Goal: Task Accomplishment & Management: Manage account settings

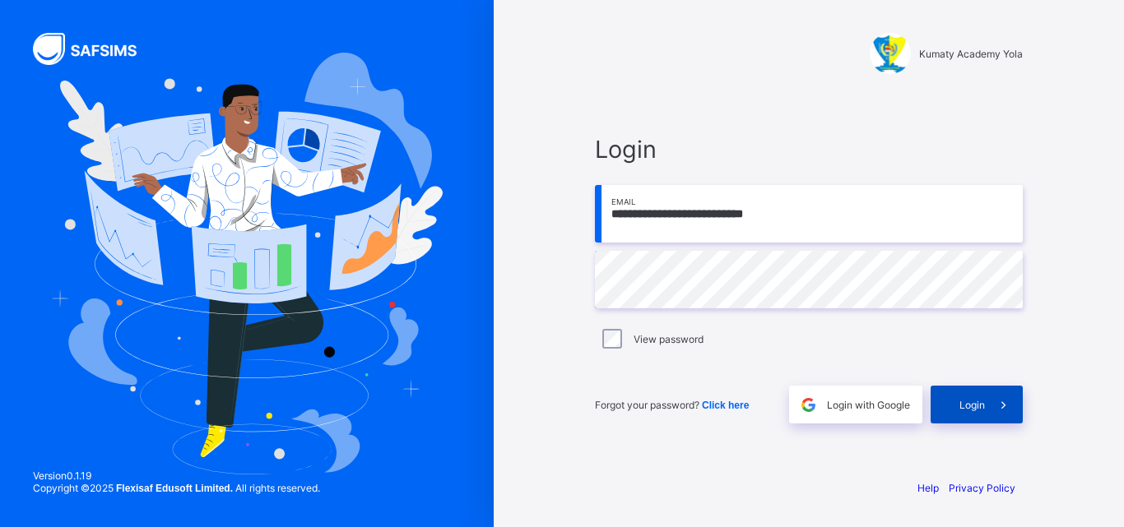
click at [1006, 401] on icon at bounding box center [1003, 405] width 17 height 16
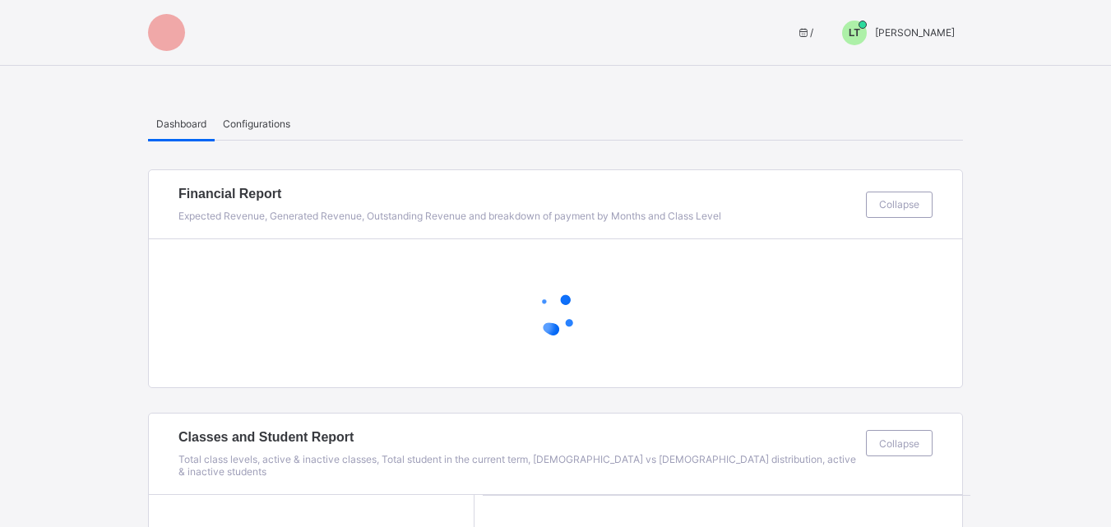
click at [860, 29] on span "LT" at bounding box center [855, 33] width 12 height 12
click at [902, 73] on span "Switch to Admin View" at bounding box center [893, 70] width 125 height 19
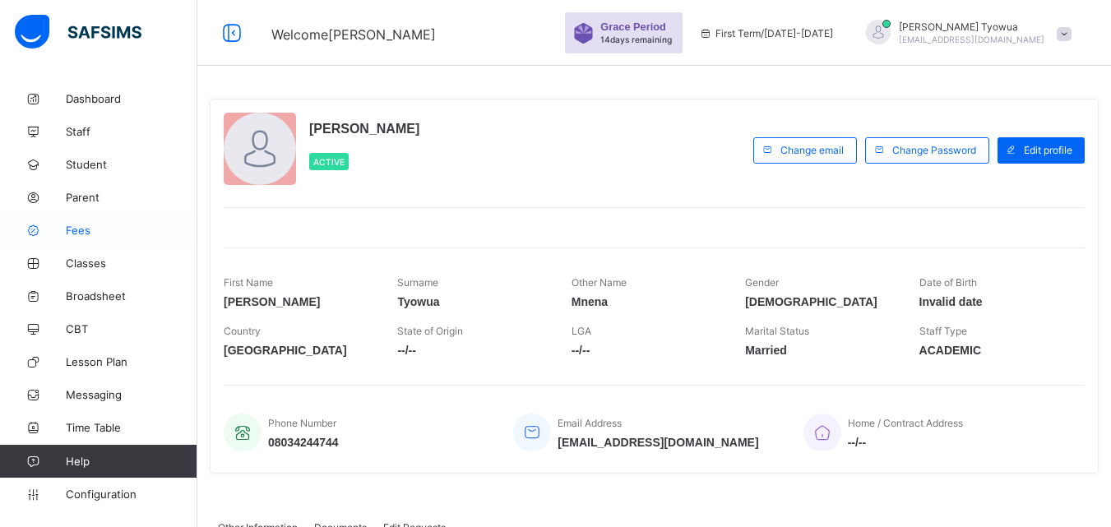
click at [76, 230] on span "Fees" at bounding box center [132, 230] width 132 height 13
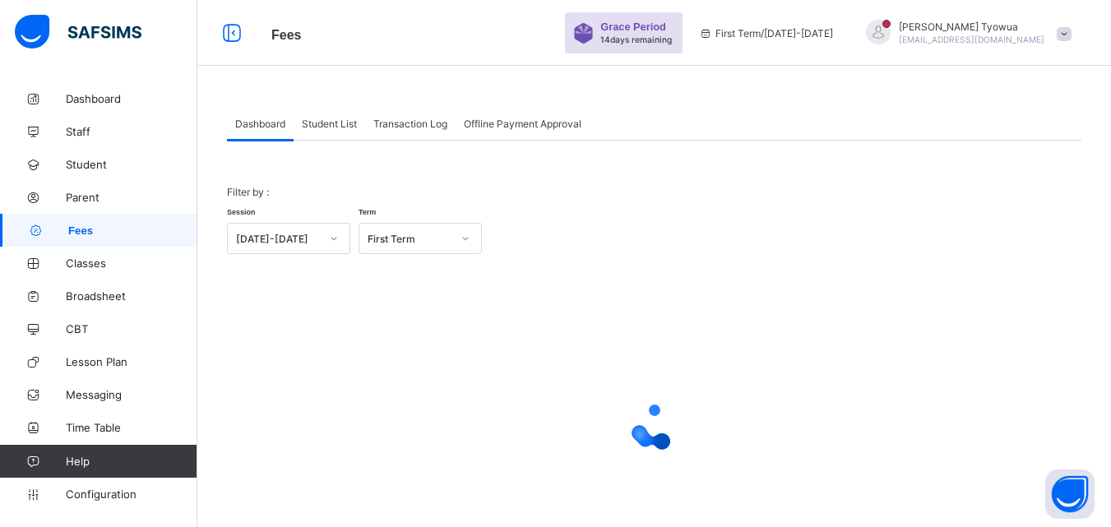
click at [335, 116] on div "Student List" at bounding box center [330, 123] width 72 height 33
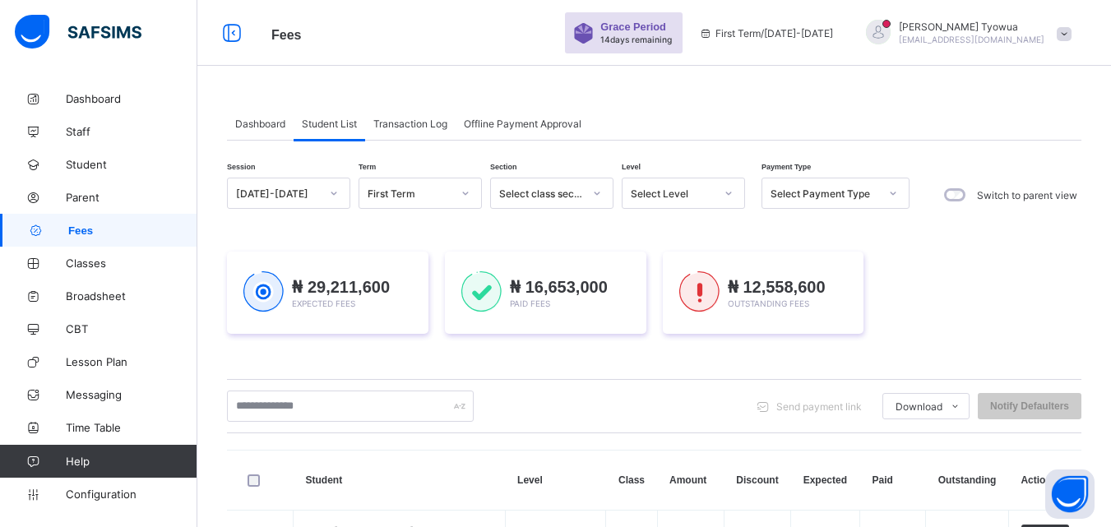
drag, startPoint x: 606, startPoint y: 182, endPoint x: 561, endPoint y: 245, distance: 77.8
click at [747, 201] on div "Session 2025-2026 Term First Term Section Select class section Level Select Lev…" at bounding box center [568, 195] width 683 height 35
click at [721, 203] on div at bounding box center [729, 193] width 28 height 26
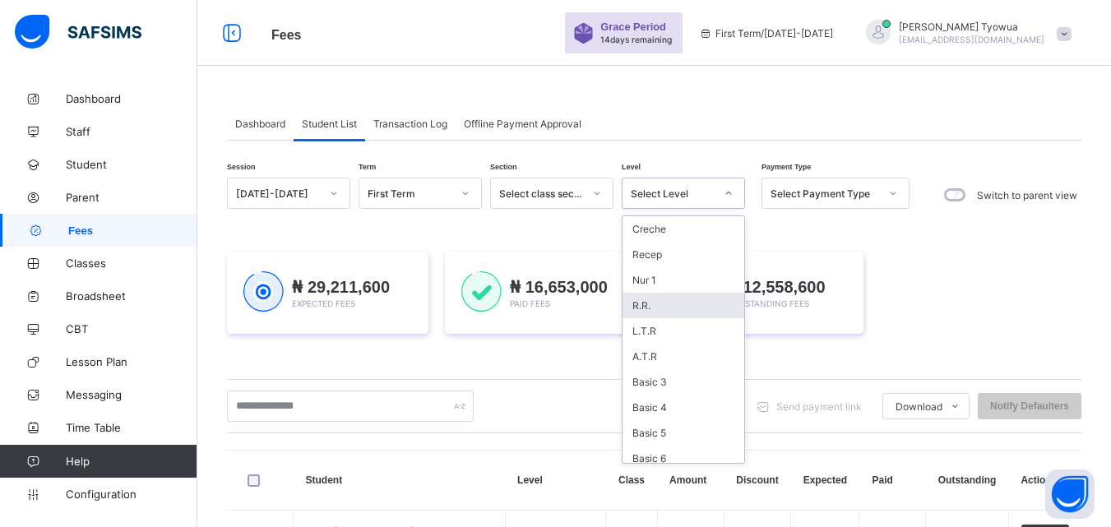
click at [648, 300] on div "R.R." at bounding box center [684, 306] width 122 height 26
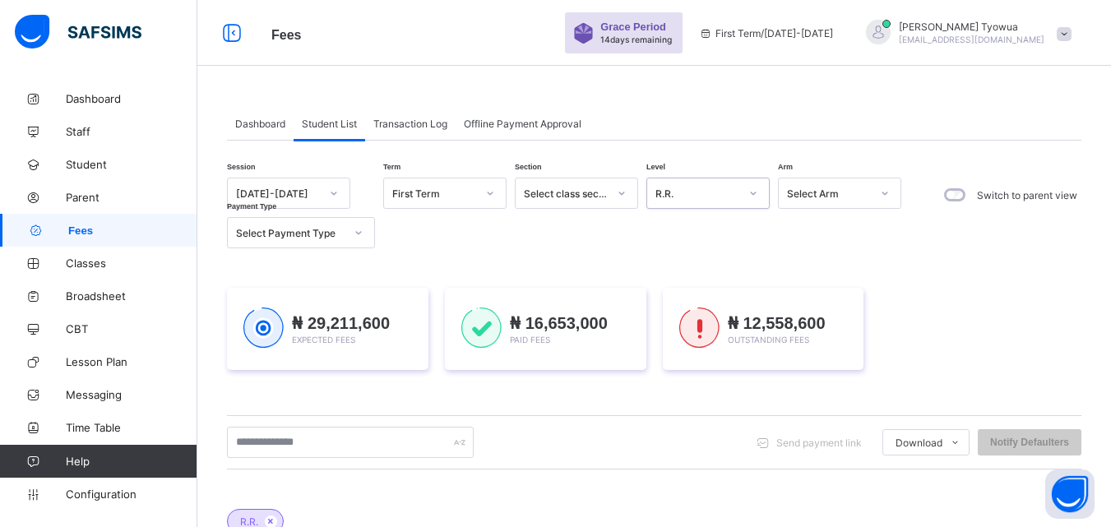
click at [321, 236] on div "Select Payment Type" at bounding box center [290, 233] width 109 height 12
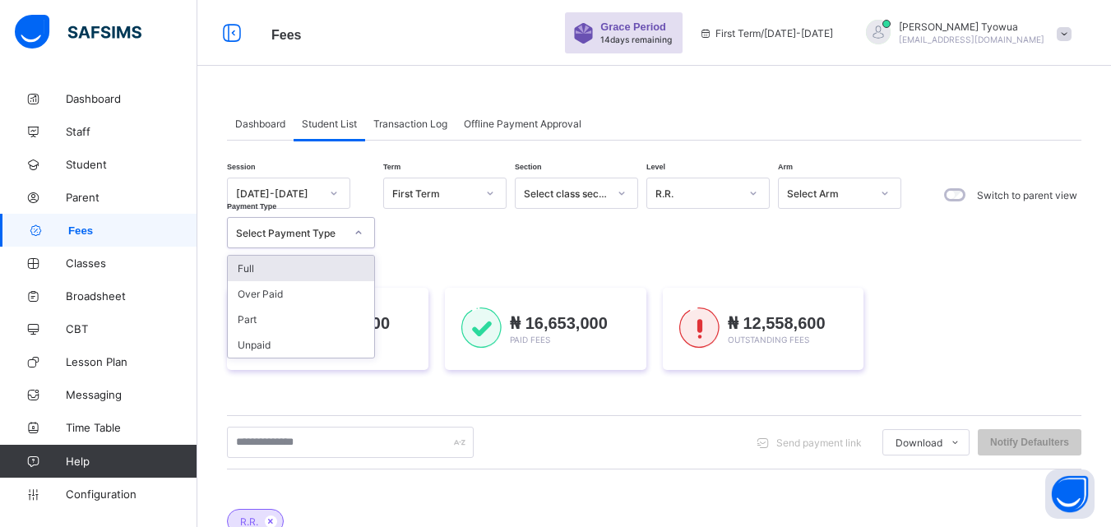
click at [248, 267] on div "Full" at bounding box center [301, 269] width 146 height 26
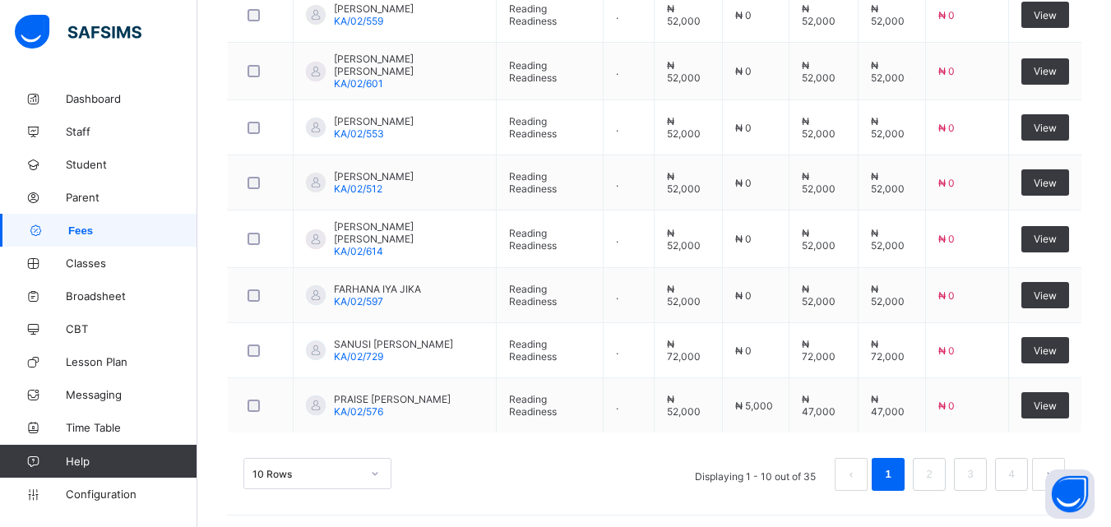
scroll to position [786, 0]
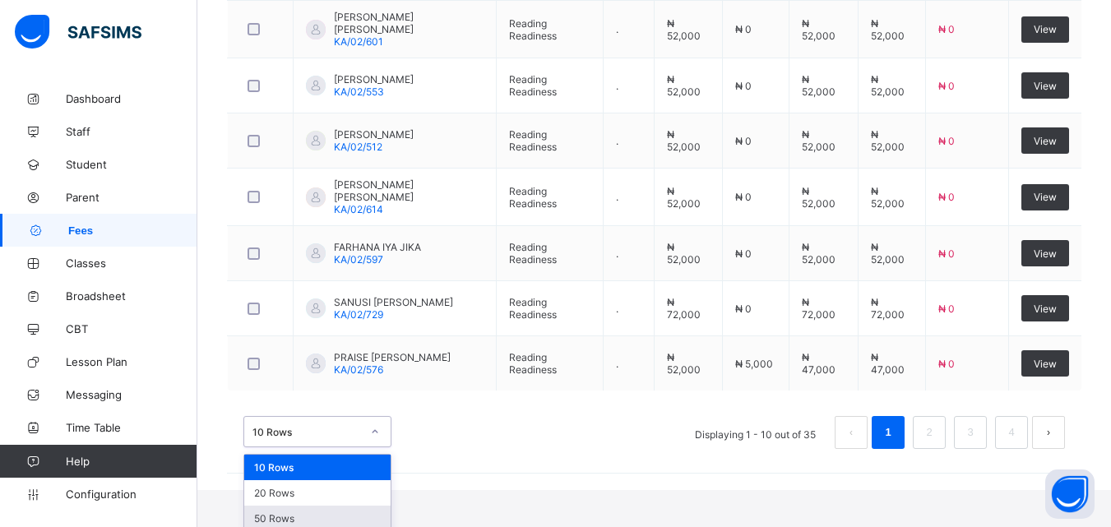
click at [266, 515] on div "50 Rows" at bounding box center [317, 519] width 146 height 26
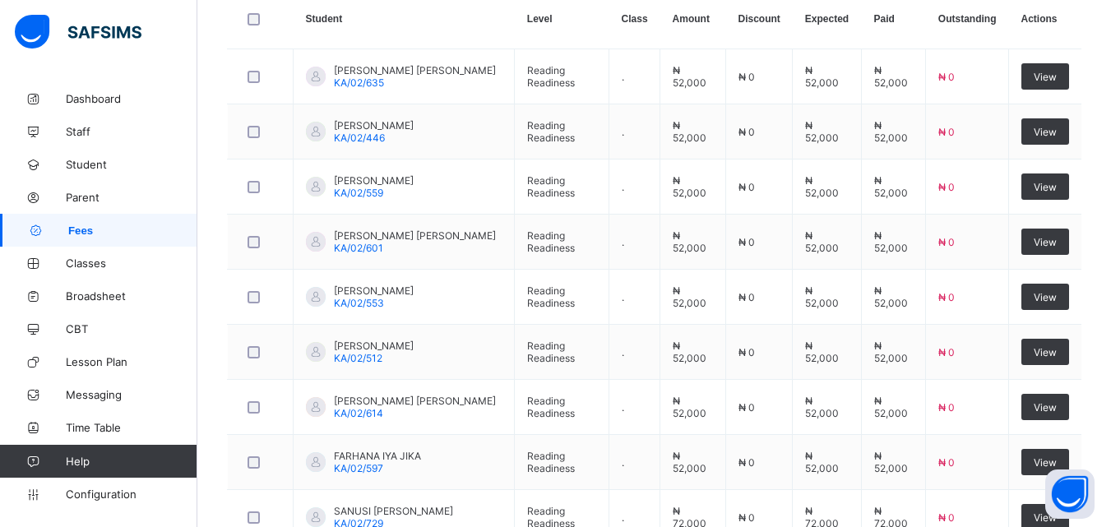
scroll to position [0, 0]
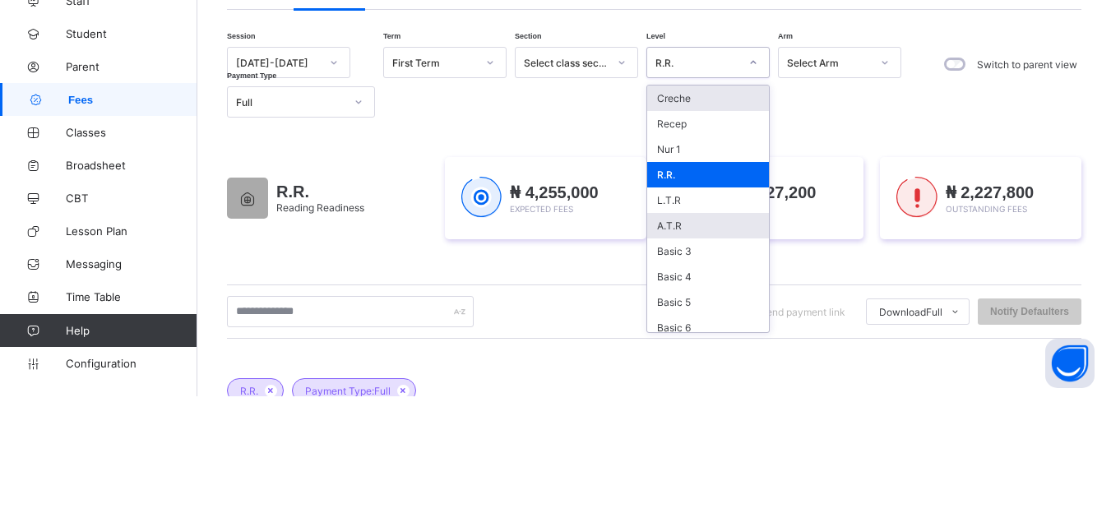
click at [687, 357] on div "A.T.R" at bounding box center [708, 357] width 122 height 26
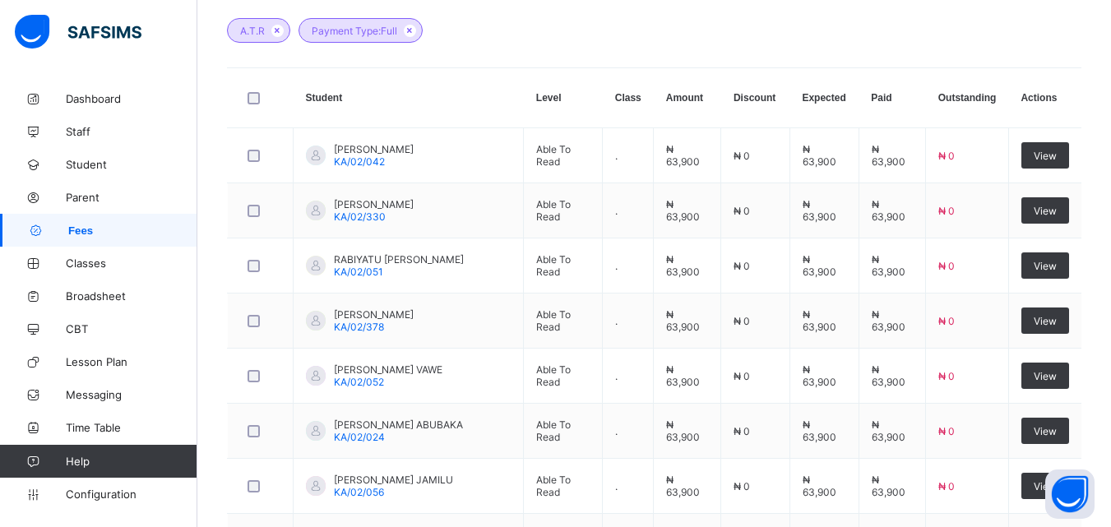
scroll to position [462, 0]
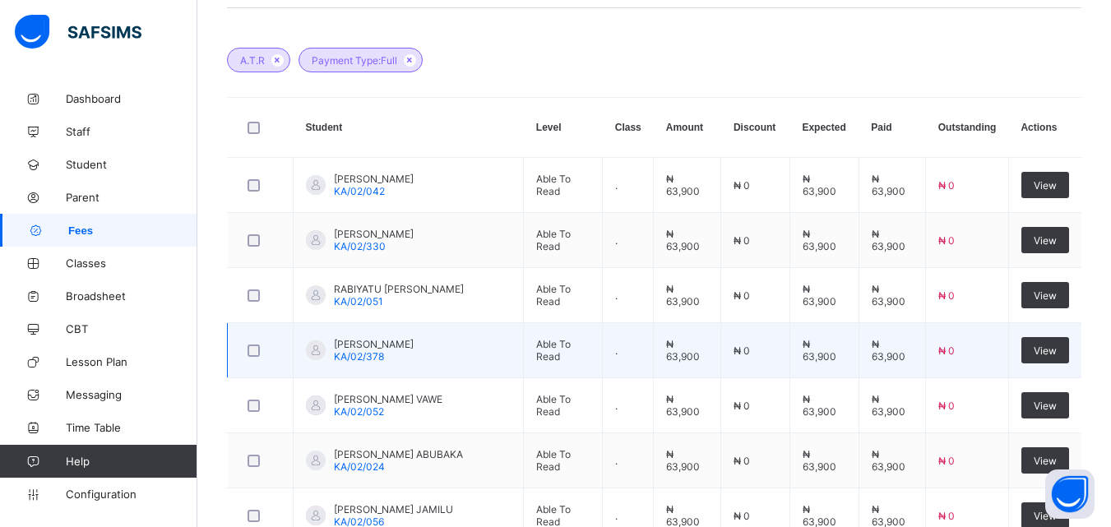
click at [654, 339] on td "." at bounding box center [628, 350] width 51 height 55
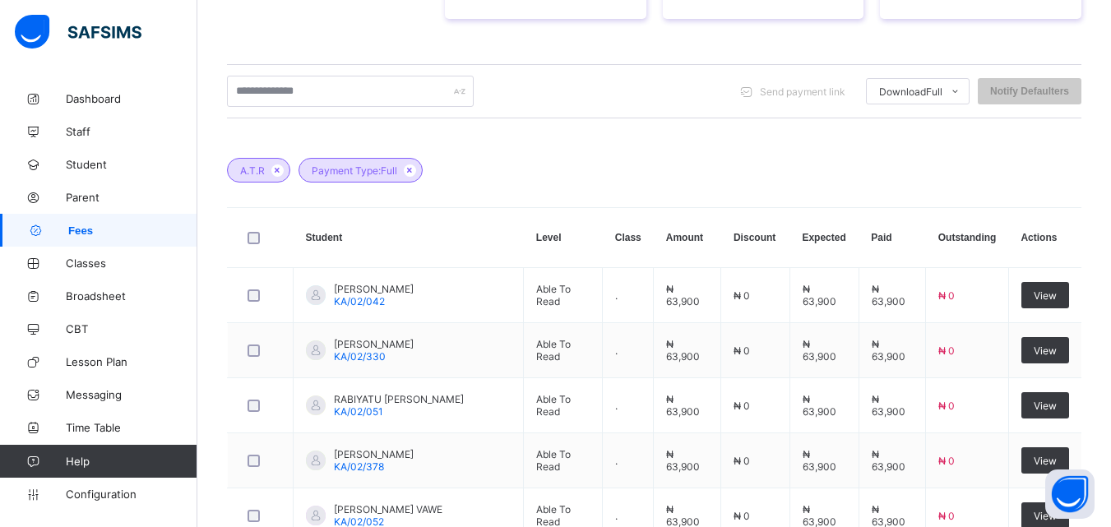
scroll to position [0, 0]
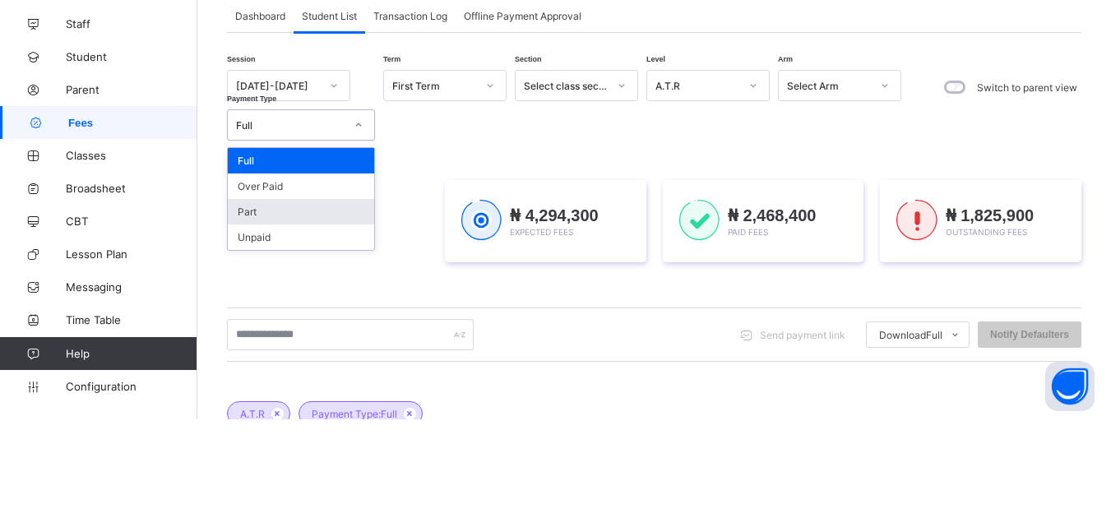
click at [271, 310] on div "Part" at bounding box center [301, 320] width 146 height 26
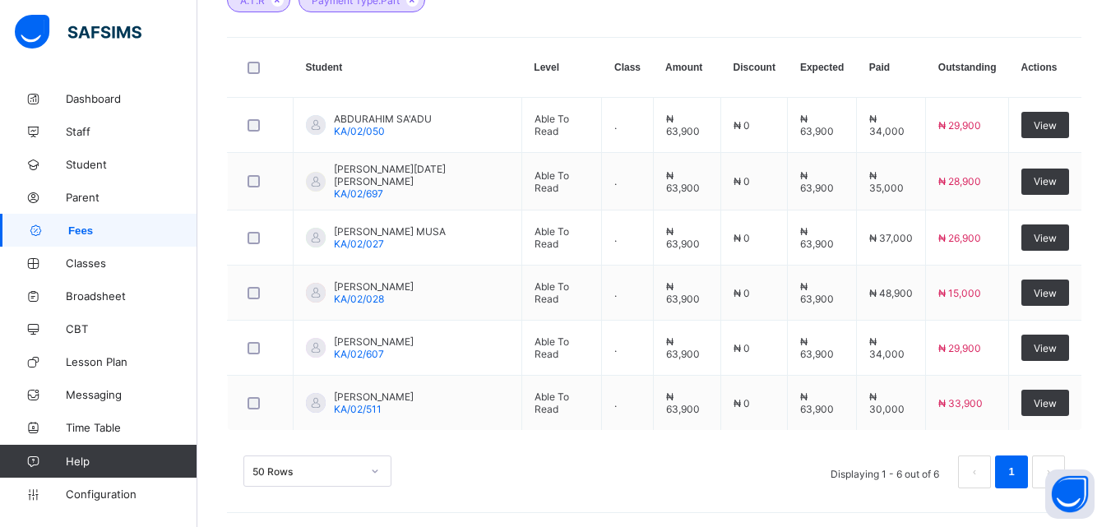
scroll to position [313, 0]
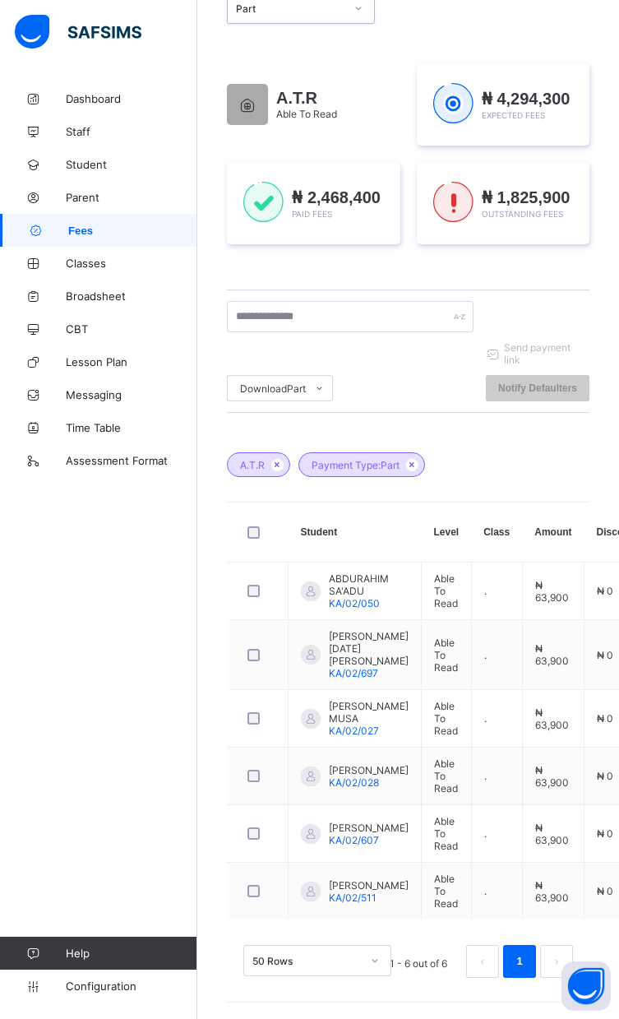
click at [583, 93] on div "Session 2025-2026 Term First Term Section Select class section Level A.T.R Arm …" at bounding box center [408, 454] width 363 height 1081
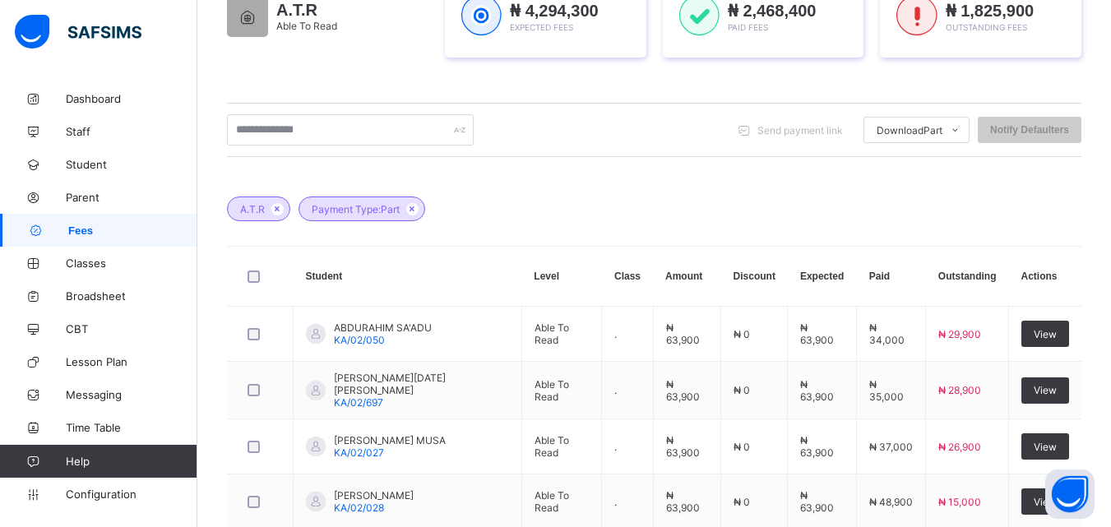
scroll to position [281, 0]
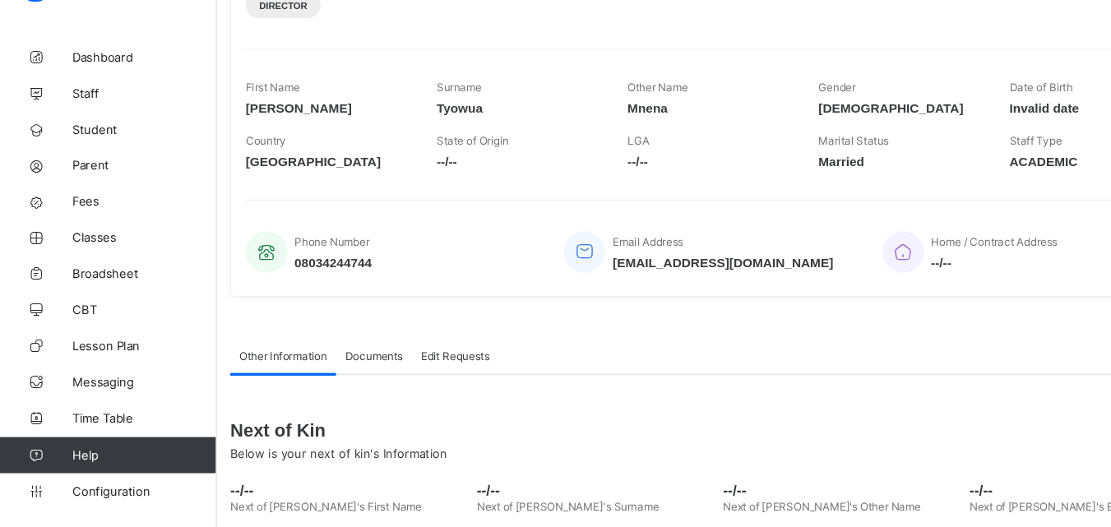
scroll to position [224, 0]
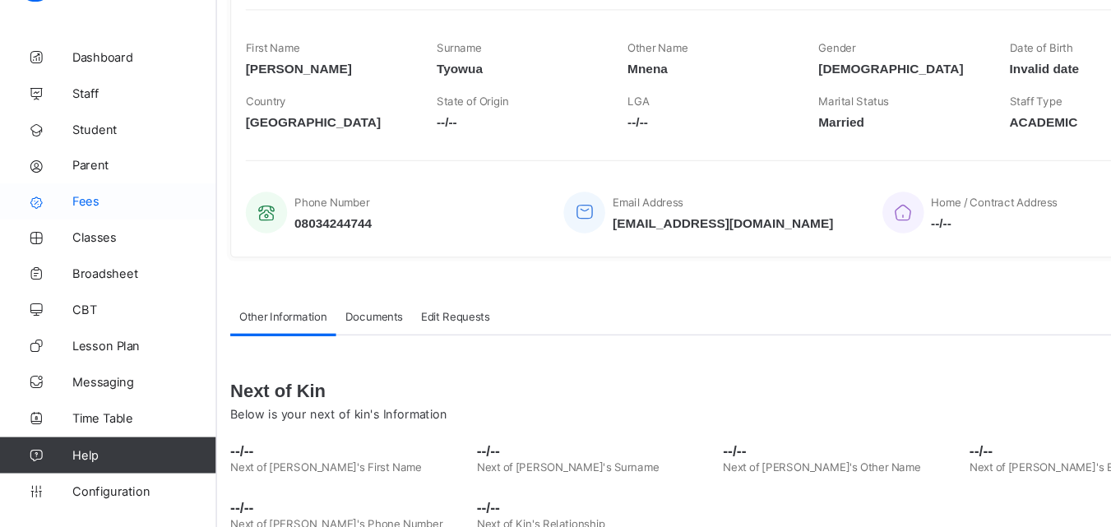
click at [91, 227] on span "Fees" at bounding box center [132, 230] width 132 height 13
click at [63, 225] on icon at bounding box center [33, 231] width 66 height 12
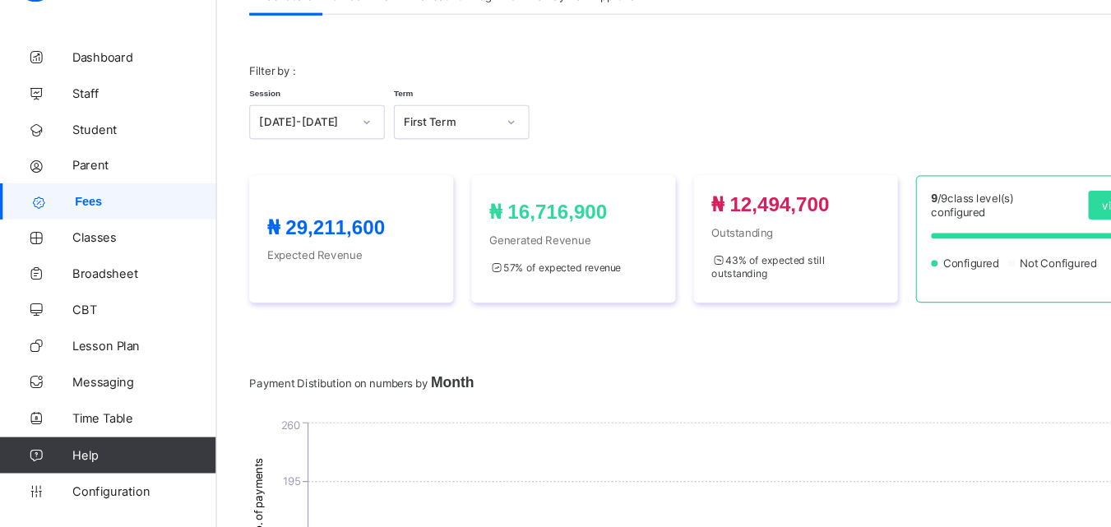
scroll to position [224, 0]
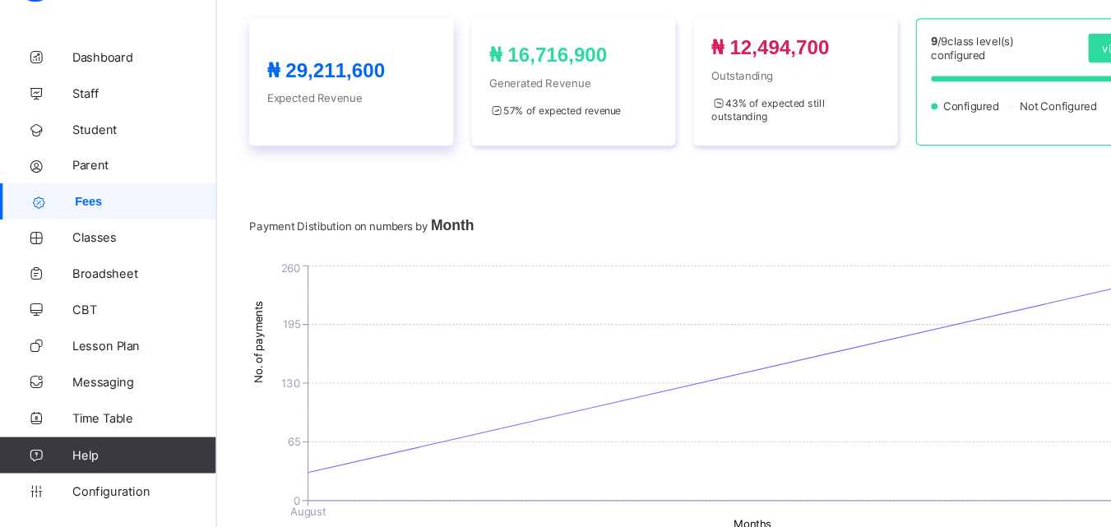
click at [300, 164] on div "₦ 29,211,600 Expected Revenue" at bounding box center [320, 121] width 186 height 116
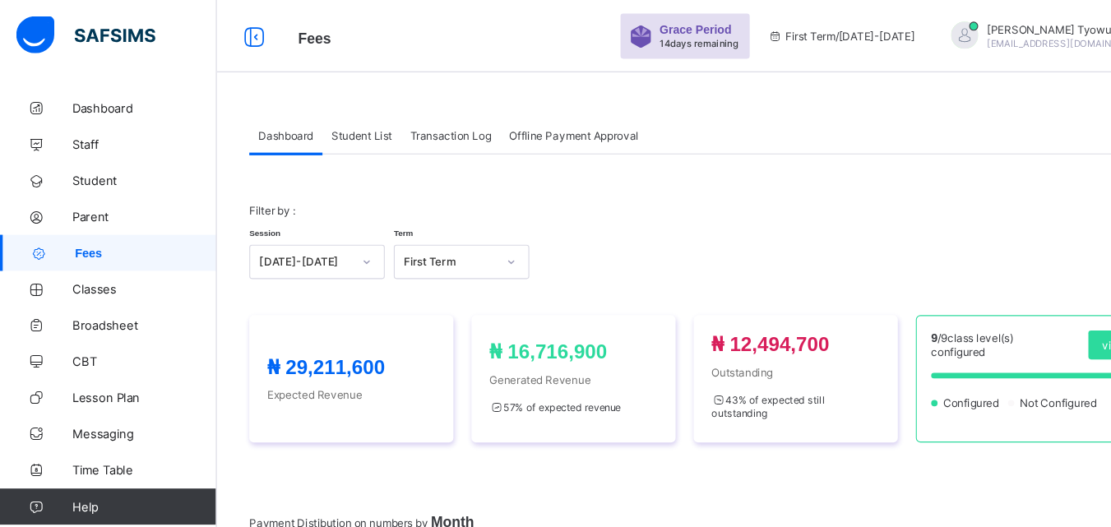
click at [322, 129] on span "Student List" at bounding box center [329, 124] width 55 height 12
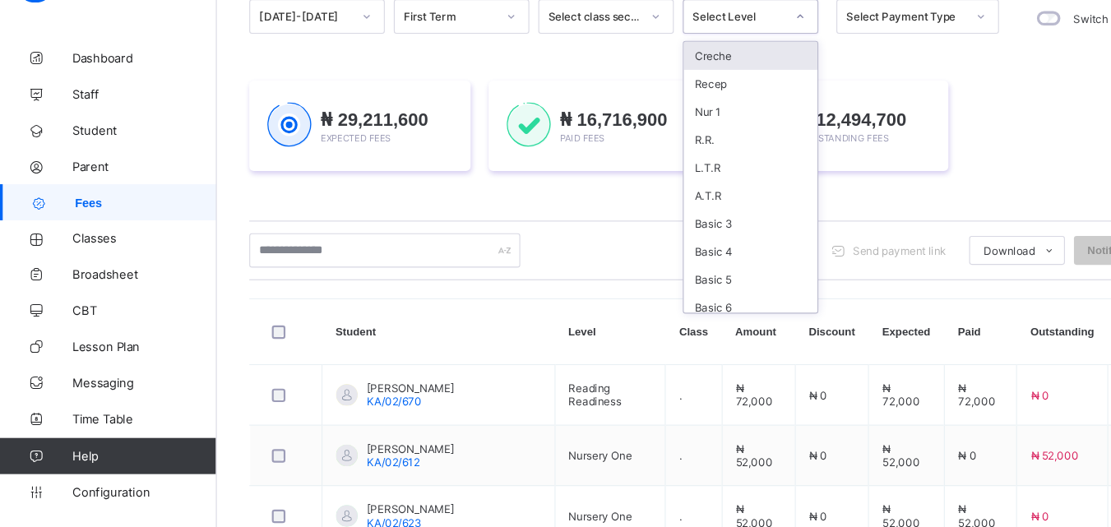
scroll to position [8, 0]
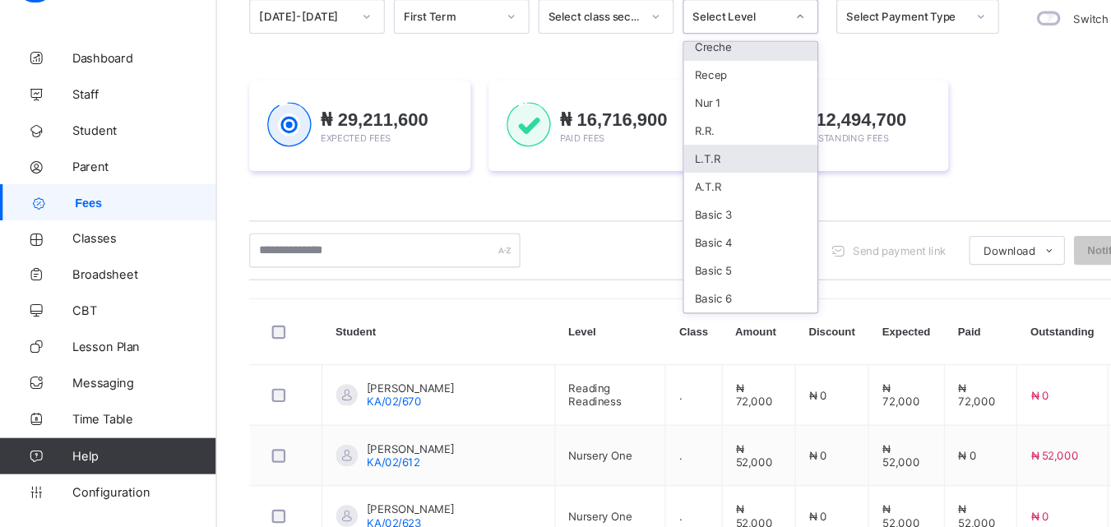
click at [665, 191] on div "L.T.R" at bounding box center [684, 191] width 122 height 26
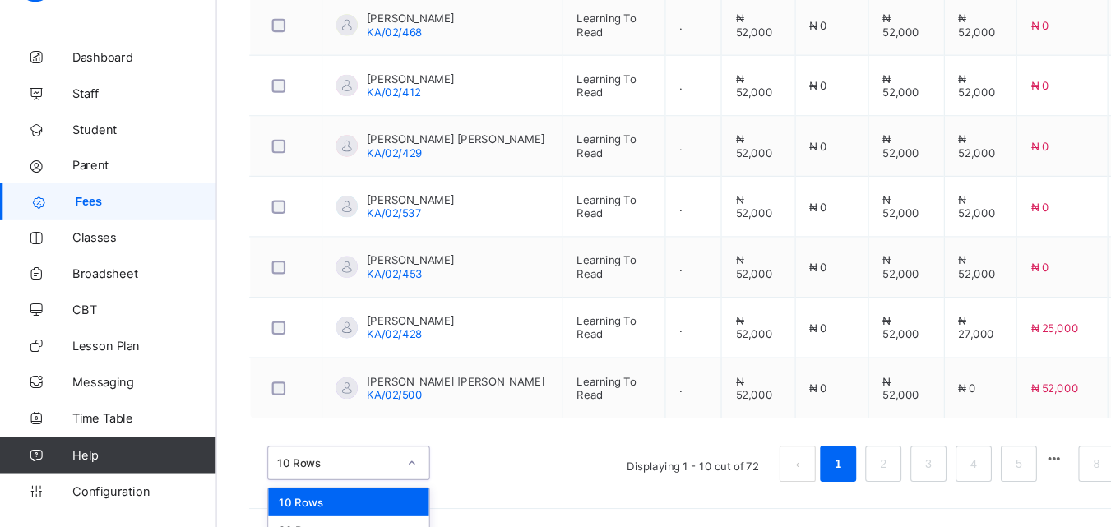
scroll to position [786, 0]
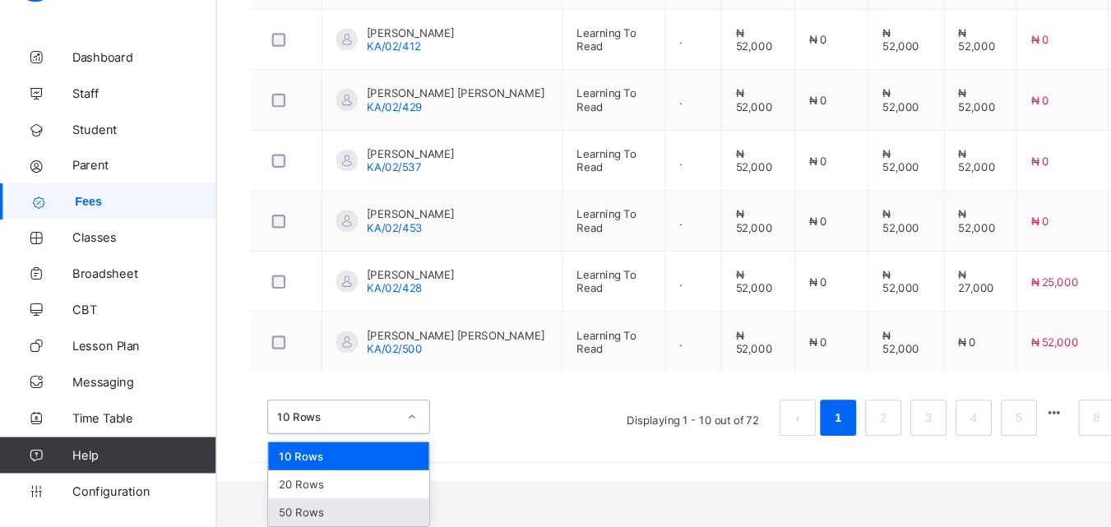
click at [305, 522] on div "50 Rows" at bounding box center [317, 514] width 146 height 26
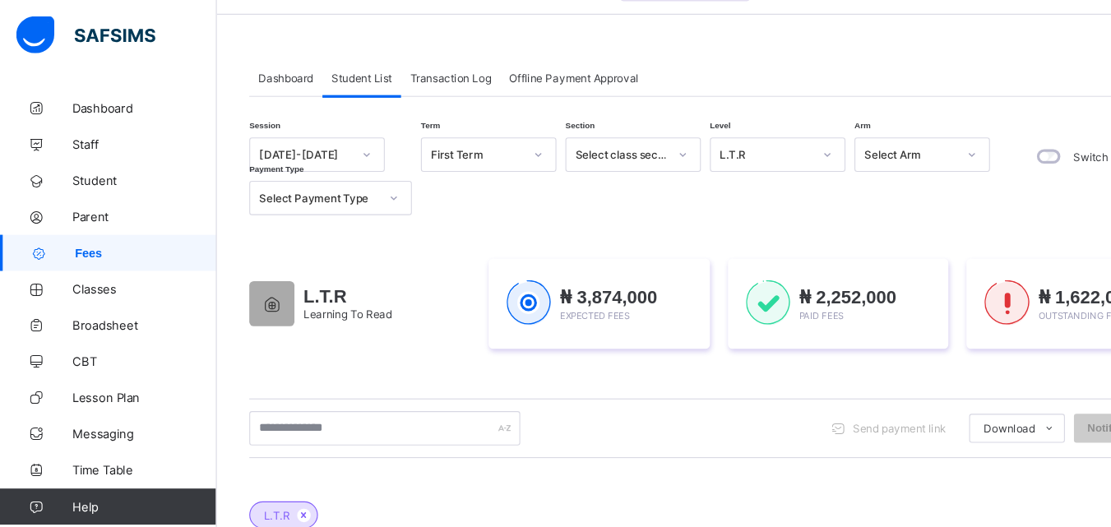
scroll to position [0, 0]
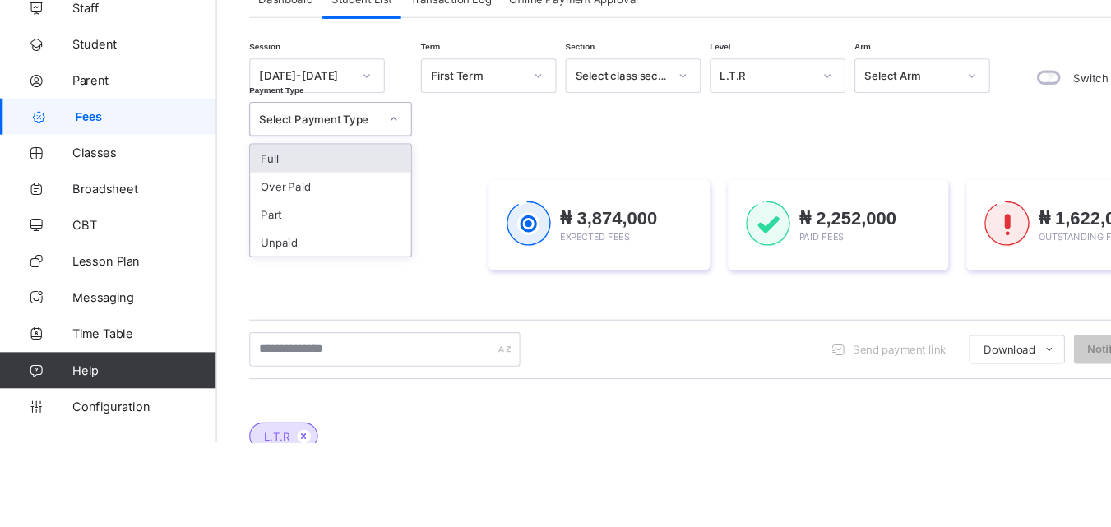
click at [325, 271] on div "Full" at bounding box center [301, 269] width 146 height 26
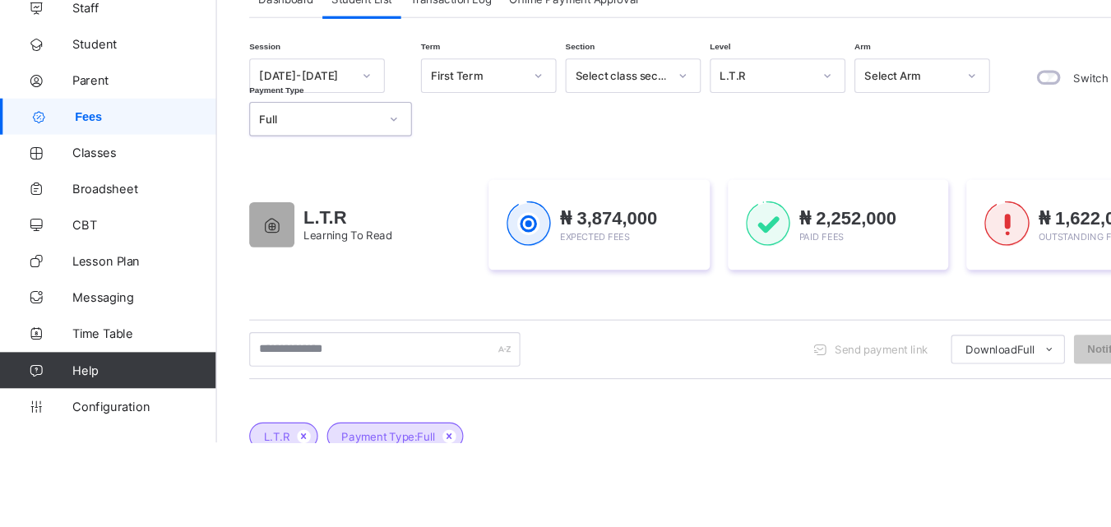
click at [943, 387] on div "L.T.R Learning To Read ₦ 3,874,000 Expected Fees ₦ 2,252,000 Paid Fees ₦ 1,622,…" at bounding box center [654, 329] width 855 height 132
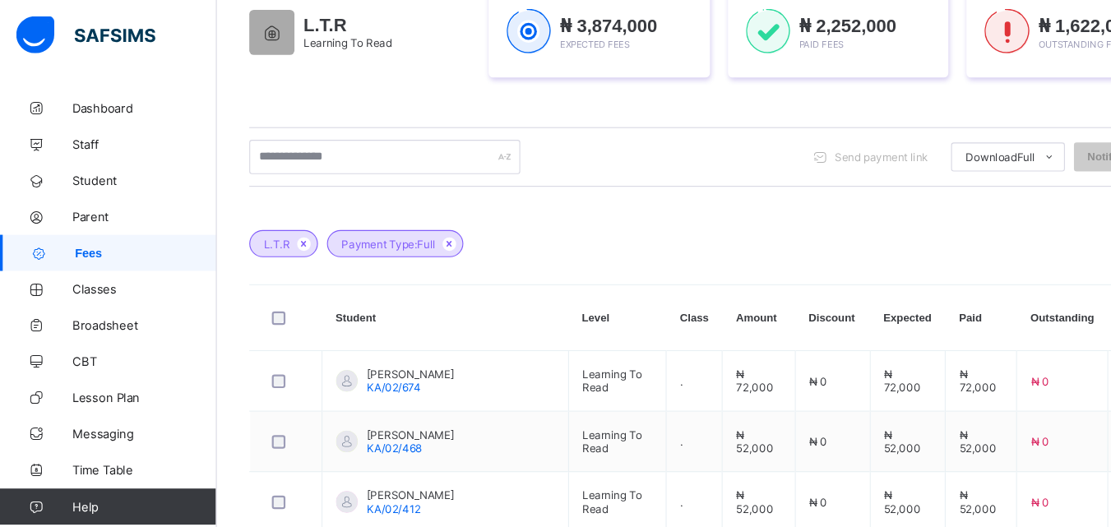
scroll to position [281, 0]
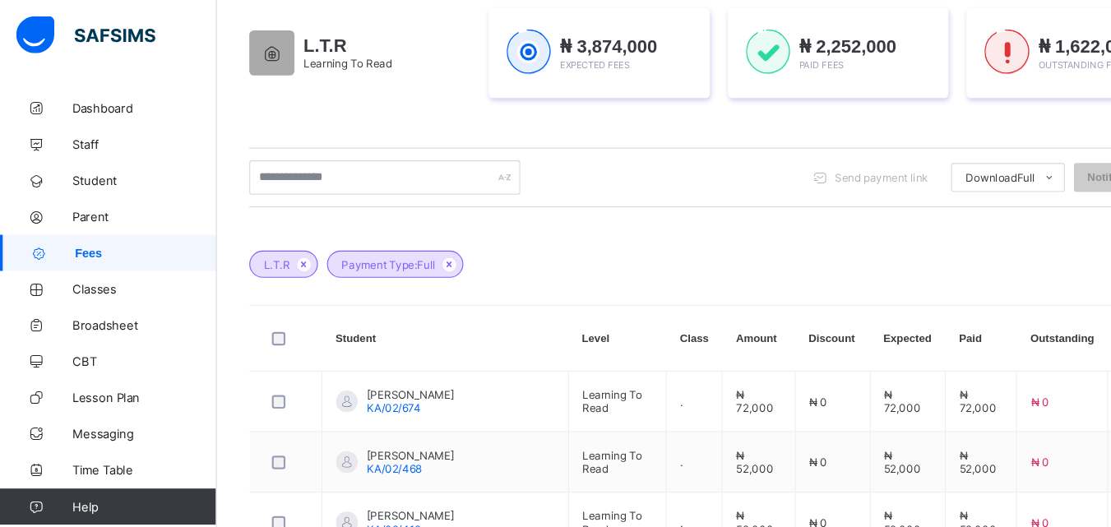
click at [410, 240] on icon at bounding box center [409, 241] width 14 height 10
click at [408, 236] on div "L.T.R Payment Type: Full" at bounding box center [654, 233] width 855 height 58
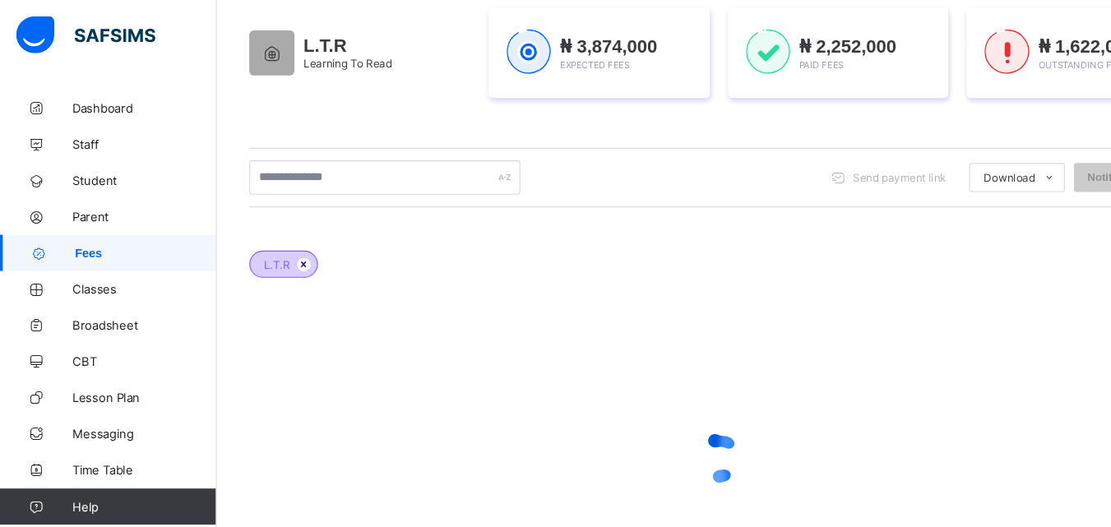
click at [274, 236] on icon at bounding box center [277, 241] width 14 height 10
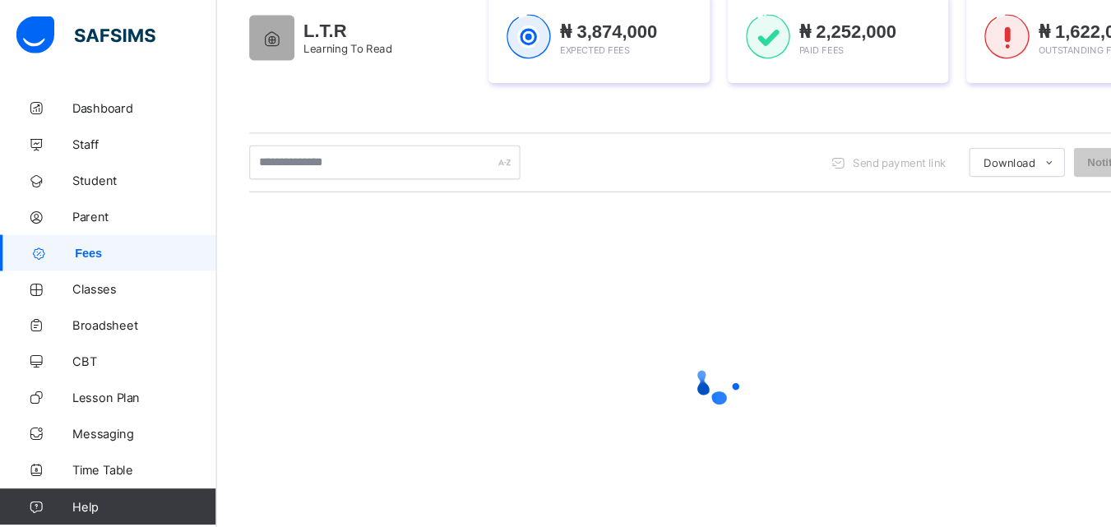
scroll to position [244, 0]
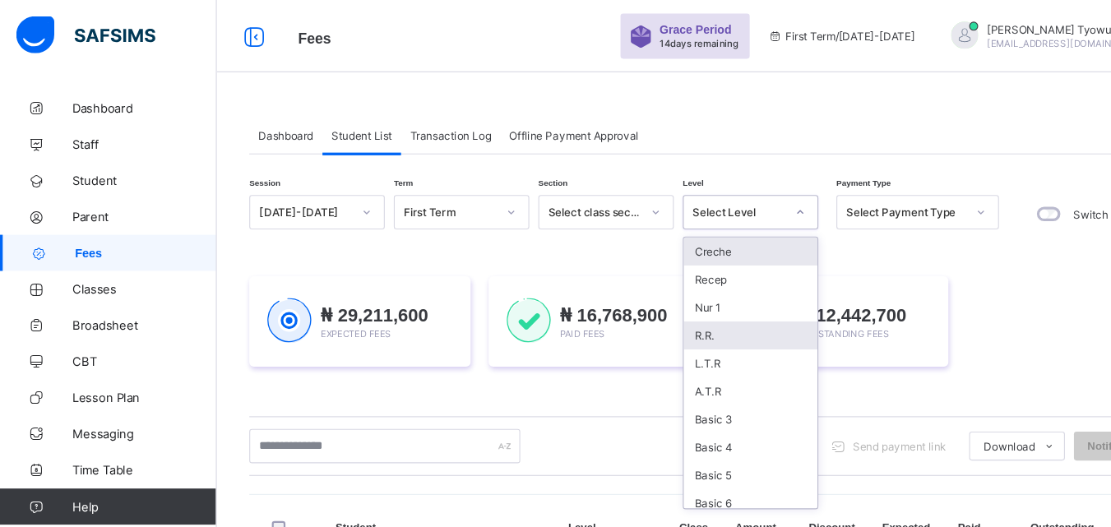
click at [656, 302] on div "R.R." at bounding box center [684, 306] width 122 height 26
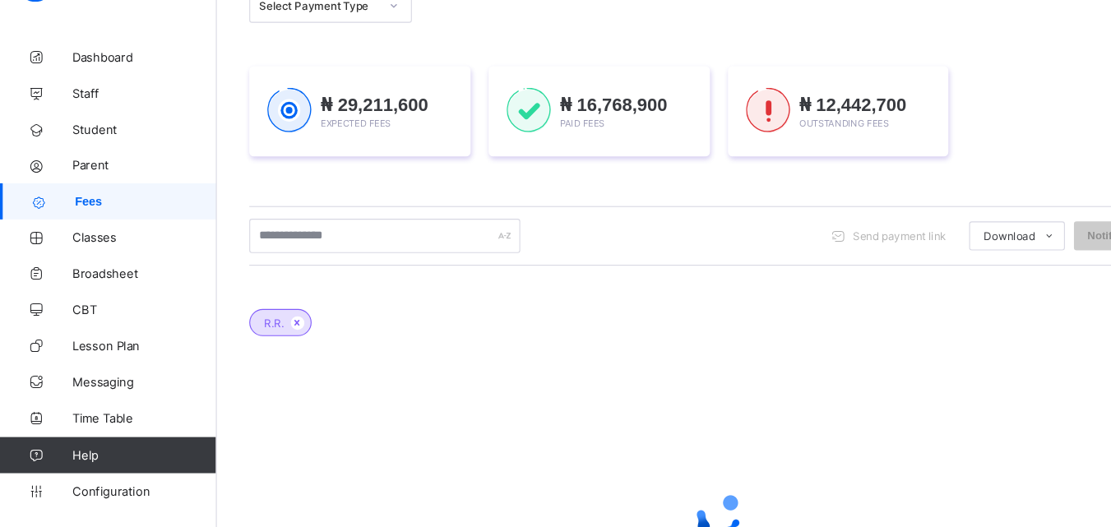
scroll to position [191, 0]
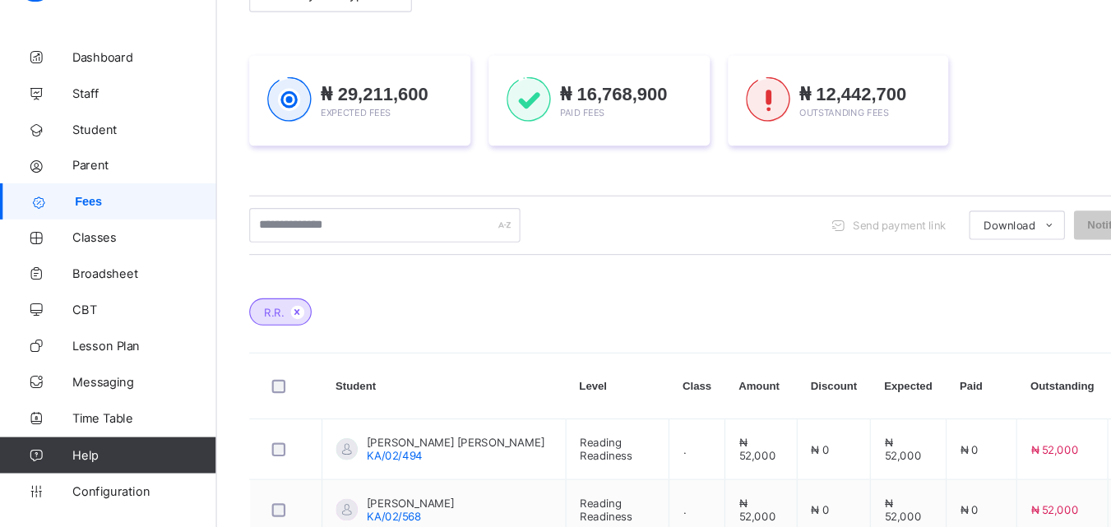
click at [357, 280] on div "Session 2025-2026 Term First Term Section Select class section Level option R.R…" at bounding box center [654, 521] width 855 height 1069
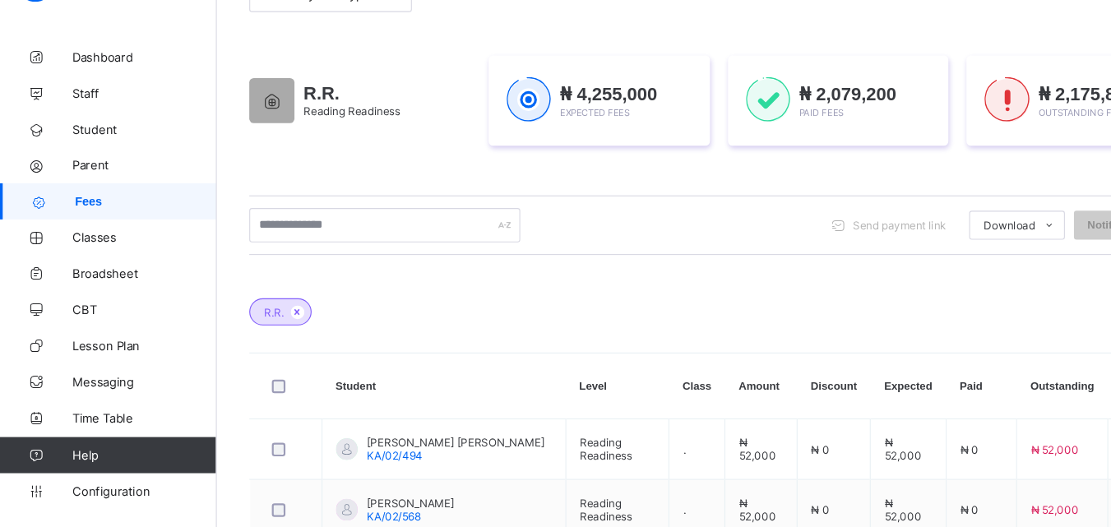
scroll to position [0, 0]
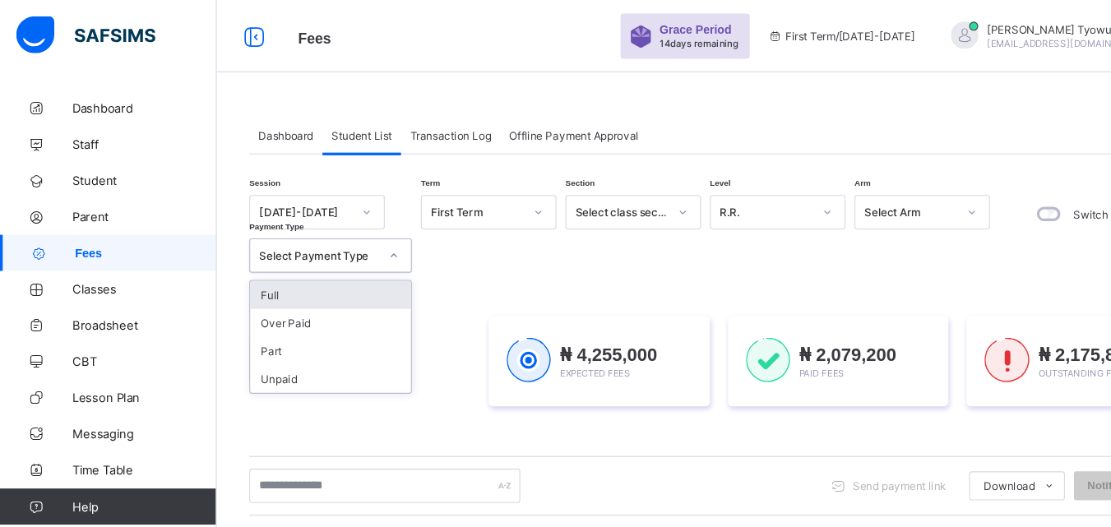
click at [313, 278] on div "Full" at bounding box center [301, 269] width 146 height 26
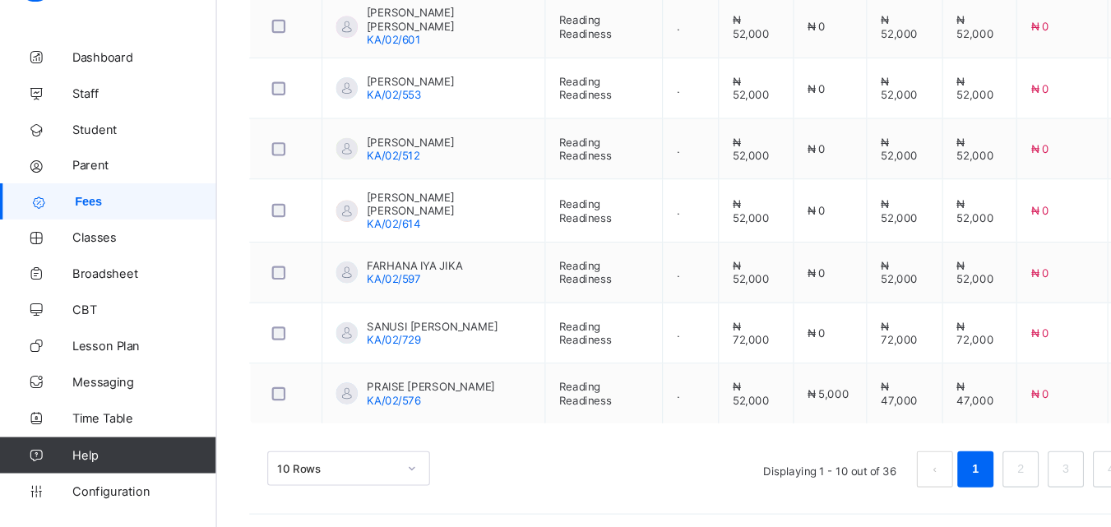
scroll to position [786, 0]
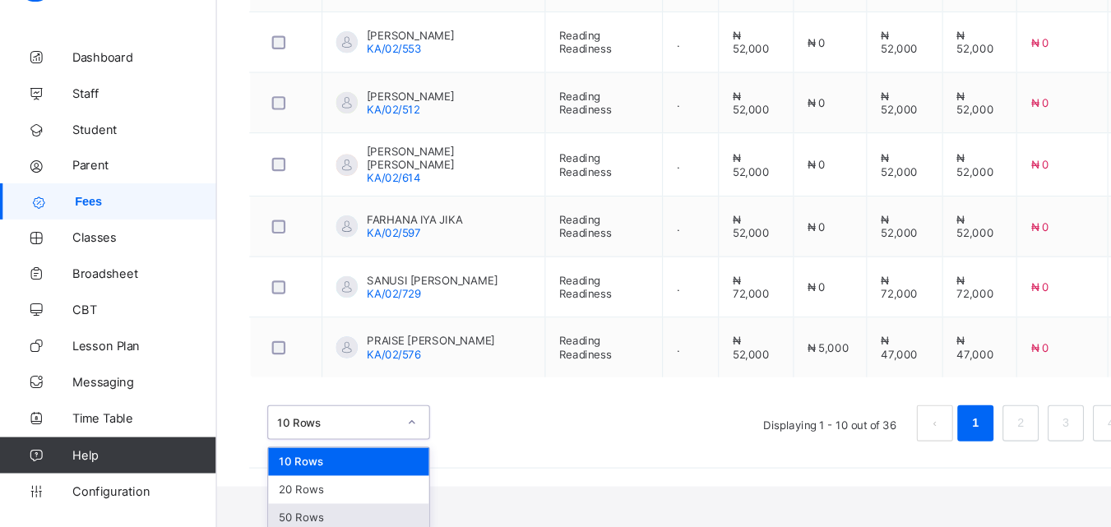
click at [304, 516] on div "50 Rows" at bounding box center [317, 519] width 146 height 26
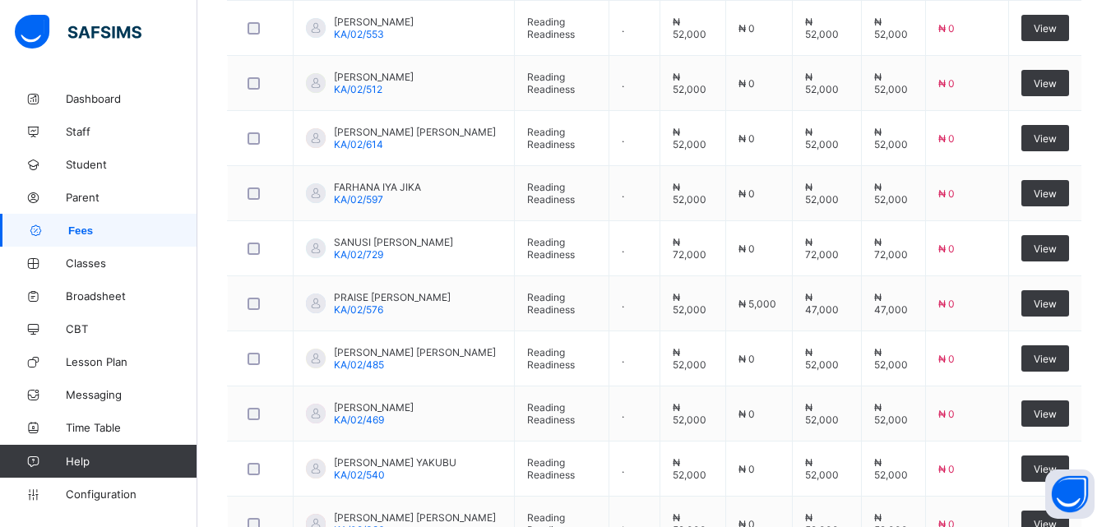
scroll to position [0, 0]
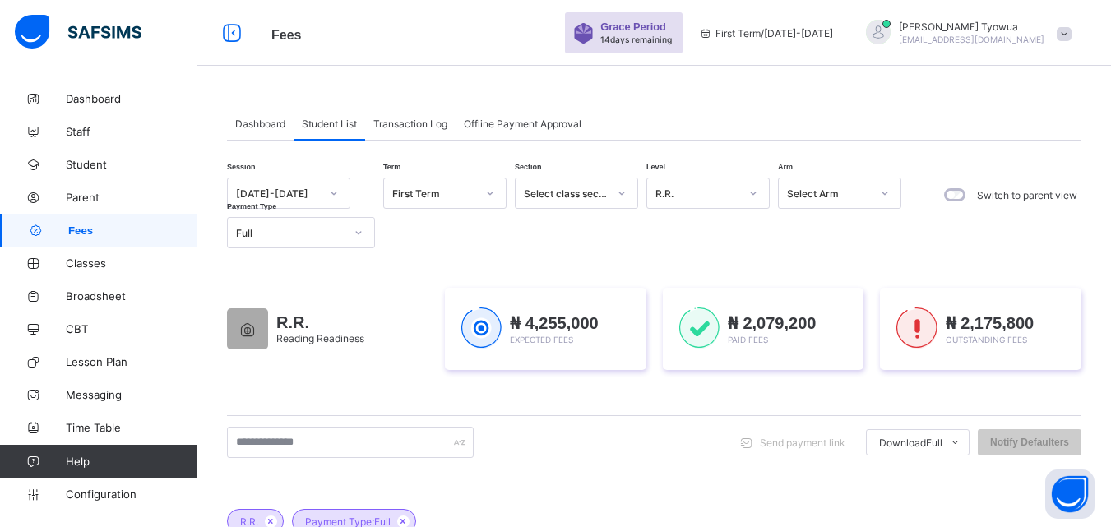
click at [685, 263] on div "R.R. Reading Readiness ₦ 4,255,000 Expected Fees ₦ 2,079,200 Paid Fees ₦ 2,175,…" at bounding box center [654, 329] width 855 height 132
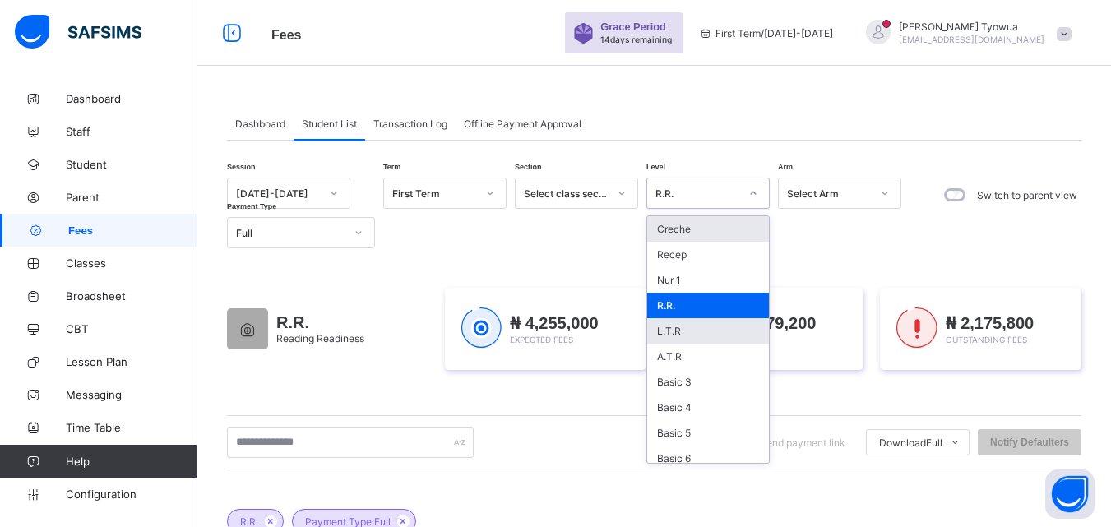
click at [690, 339] on div "L.T.R" at bounding box center [708, 331] width 122 height 26
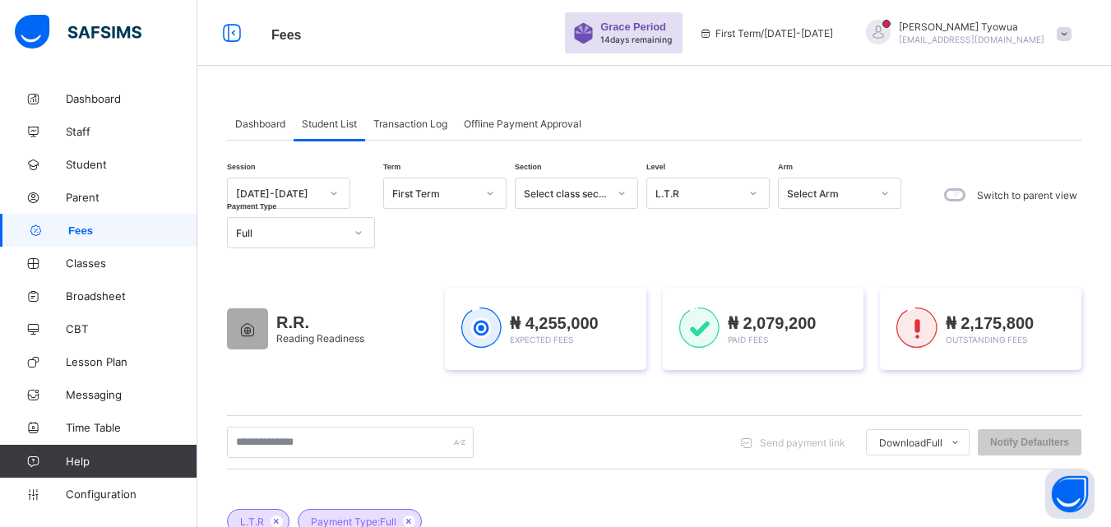
click at [718, 263] on div "R.R. Reading Readiness ₦ 4,255,000 Expected Fees ₦ 2,079,200 Paid Fees ₦ 2,175,…" at bounding box center [654, 329] width 855 height 132
click at [605, 431] on div "Send payment link Download Full Students Payment Students Payment Status Studen…" at bounding box center [654, 442] width 855 height 31
click at [666, 415] on div "Send payment link Download Full Students Payment Students Payment Status Studen…" at bounding box center [654, 442] width 855 height 54
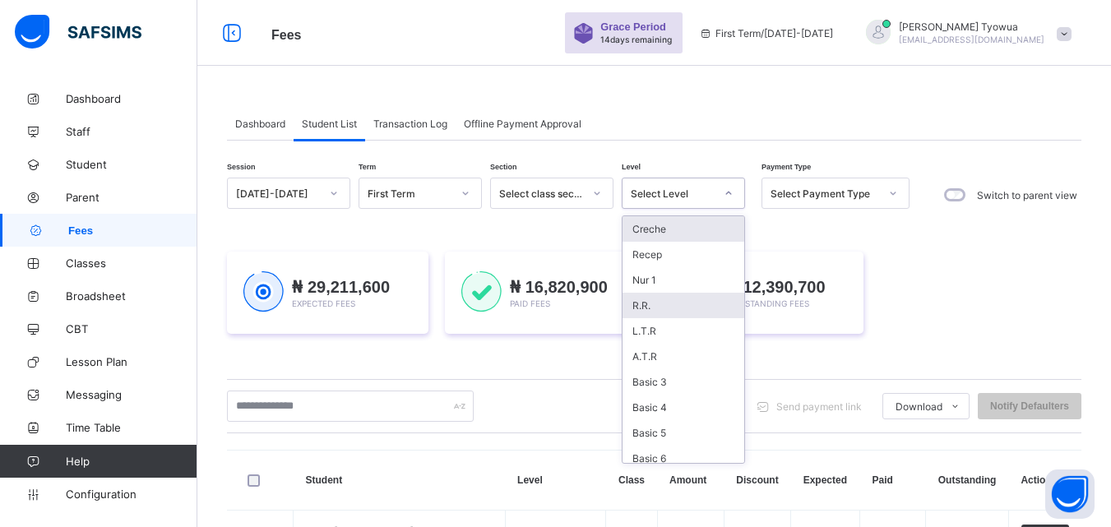
click at [663, 295] on div "R.R." at bounding box center [684, 306] width 122 height 26
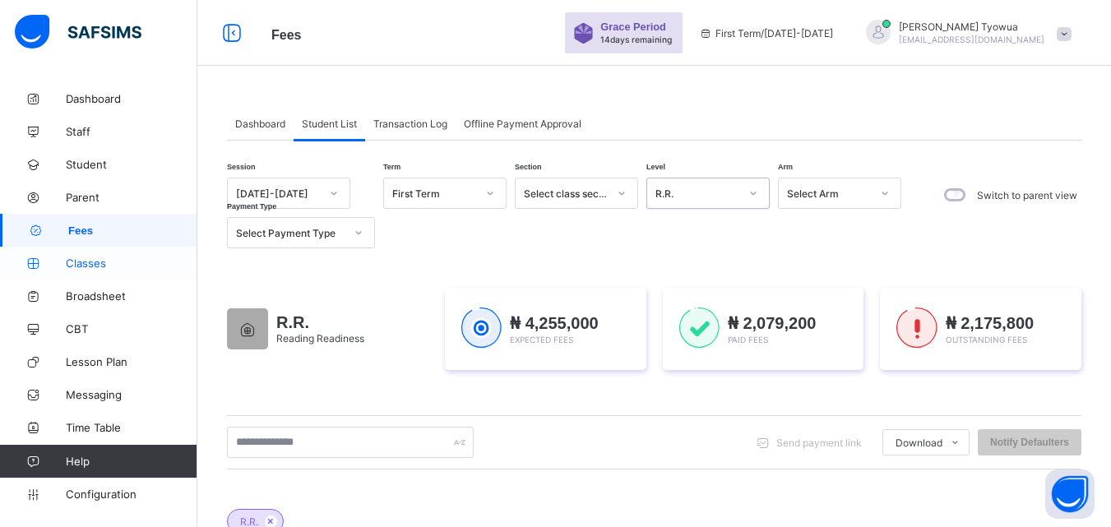
click at [90, 262] on span "Classes" at bounding box center [132, 263] width 132 height 13
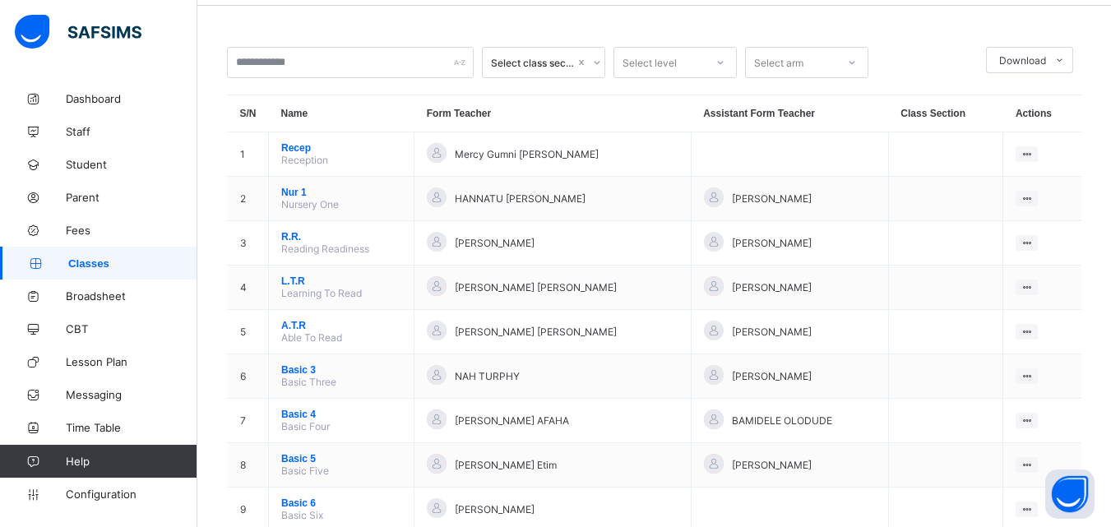
scroll to position [114, 0]
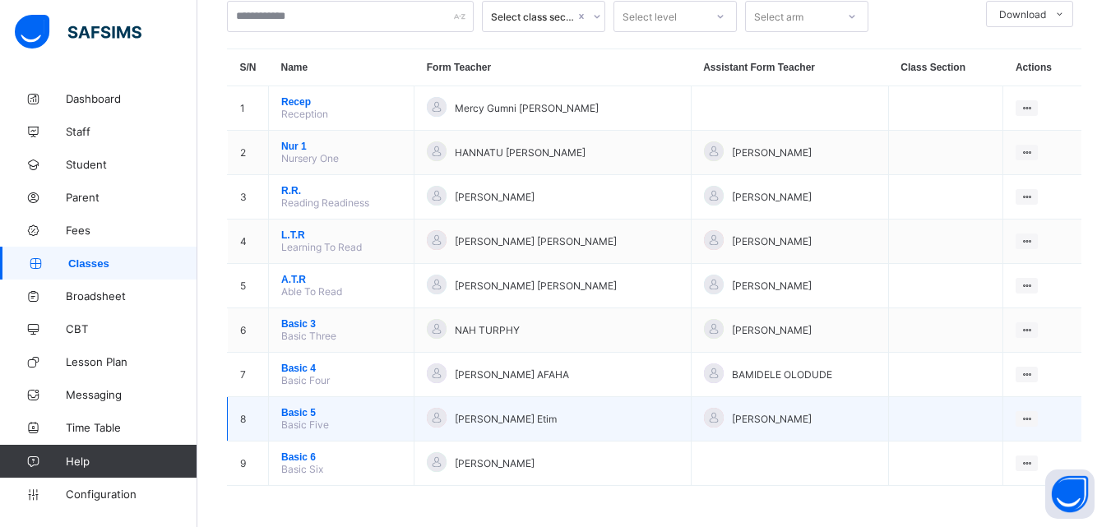
click at [304, 409] on span "Basic 5" at bounding box center [341, 413] width 120 height 12
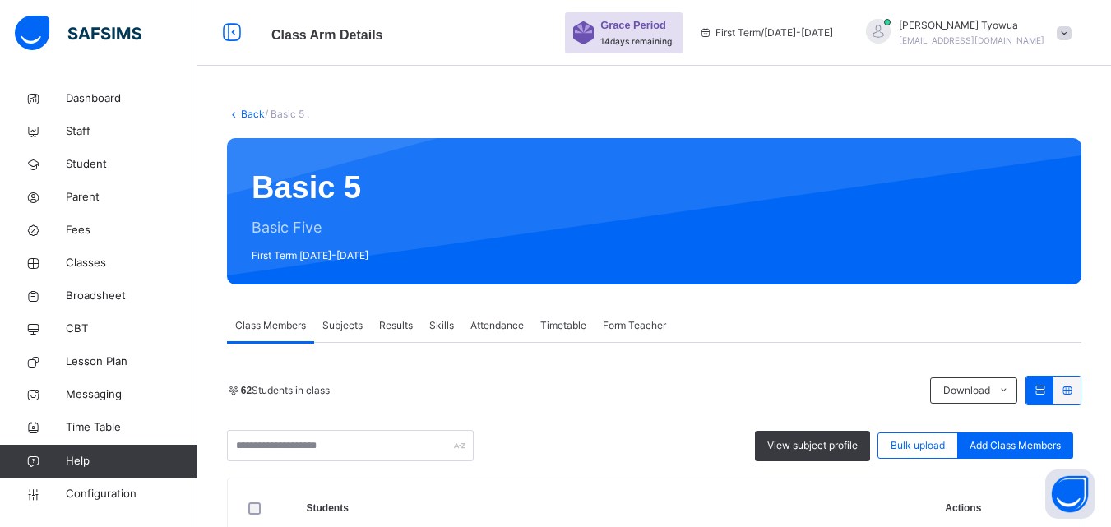
click at [248, 114] on link "Back" at bounding box center [253, 114] width 24 height 12
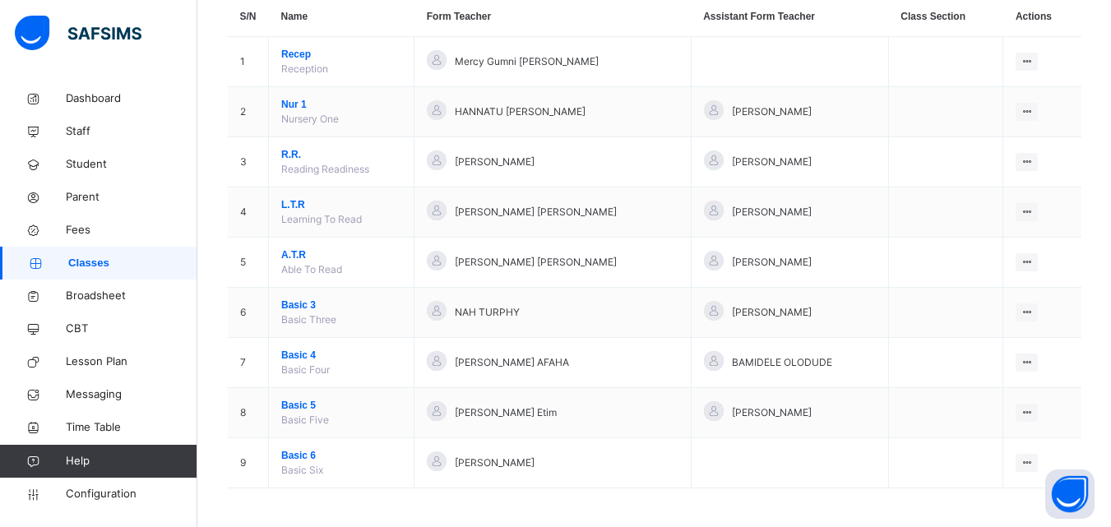
scroll to position [161, 0]
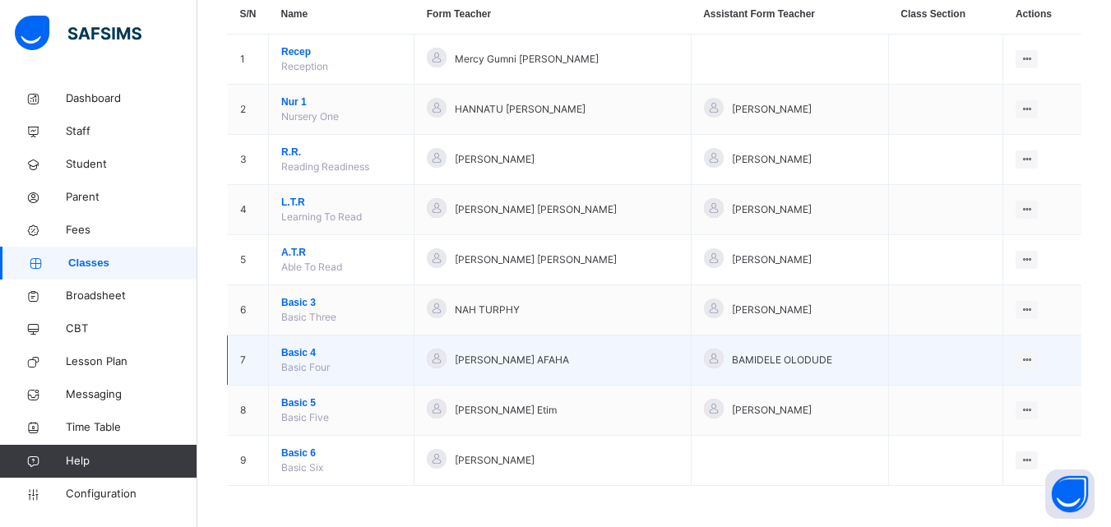
click at [308, 349] on span "Basic 4" at bounding box center [341, 353] width 120 height 15
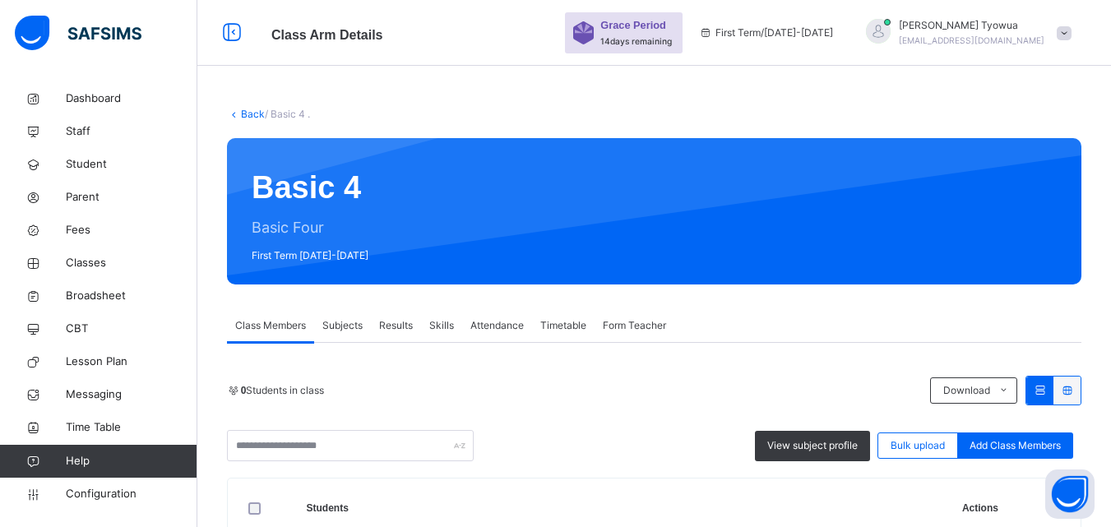
click at [346, 376] on div "0 Students in class Download Pdf Report Excel Report View subject profile Bulk …" at bounding box center [654, 419] width 855 height 86
click at [325, 430] on input "text" at bounding box center [350, 445] width 247 height 31
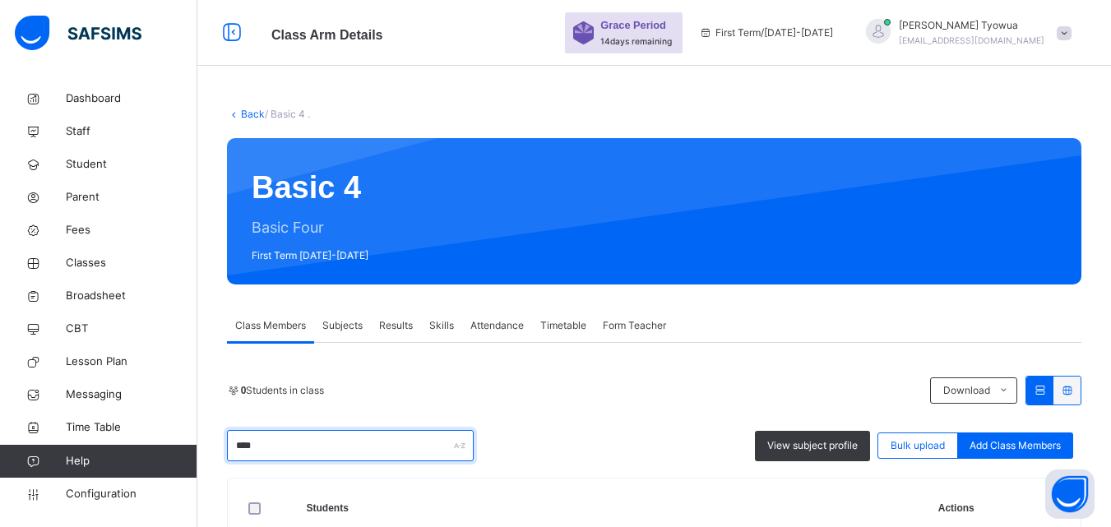
type input "****"
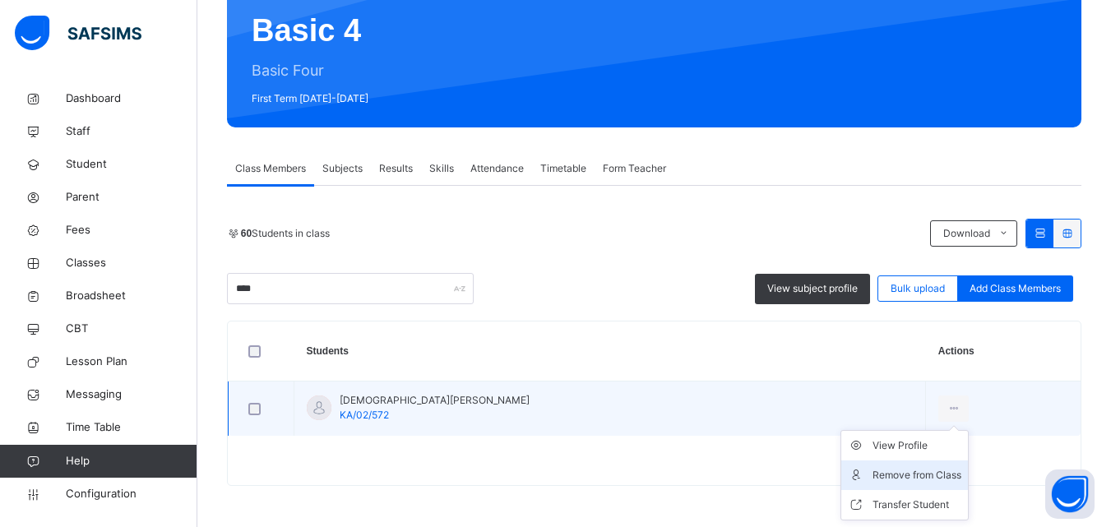
click at [886, 474] on div "Remove from Class" at bounding box center [917, 475] width 89 height 16
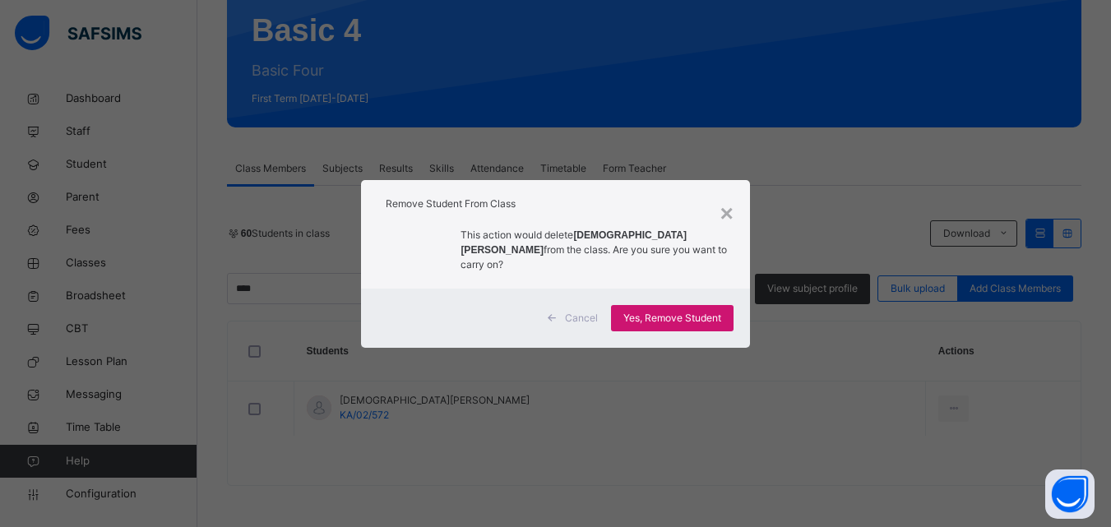
click at [672, 311] on span "Yes, Remove Student" at bounding box center [673, 318] width 98 height 15
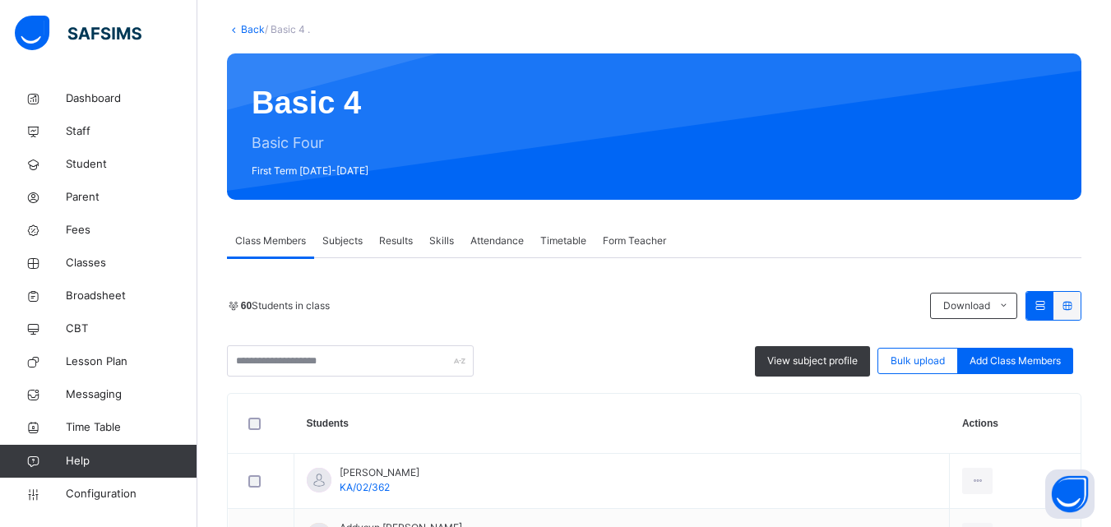
click at [258, 110] on div "Basic 4 Basic Four First Term [DATE]-[DATE]" at bounding box center [654, 126] width 855 height 146
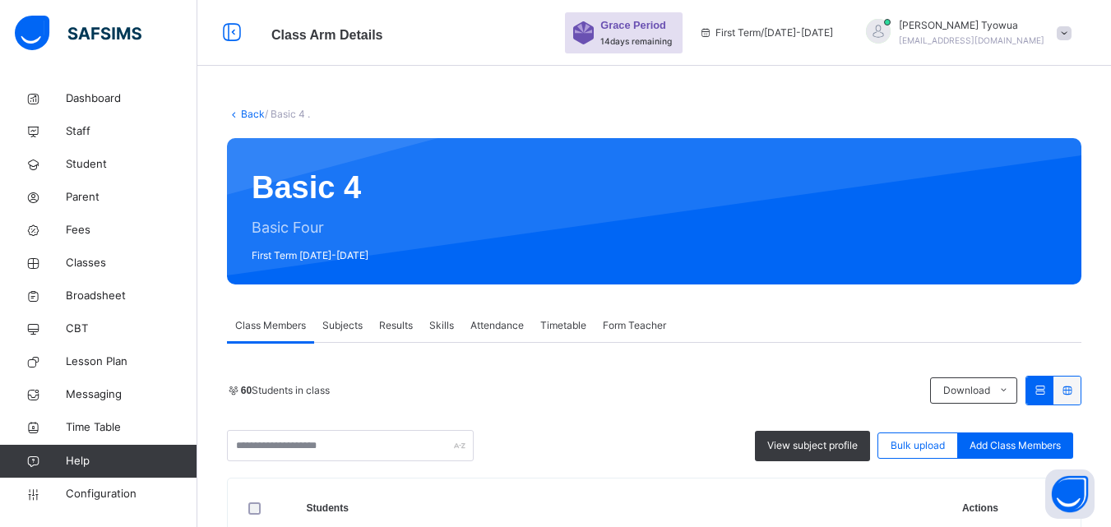
click at [241, 109] on link "Back" at bounding box center [253, 114] width 24 height 12
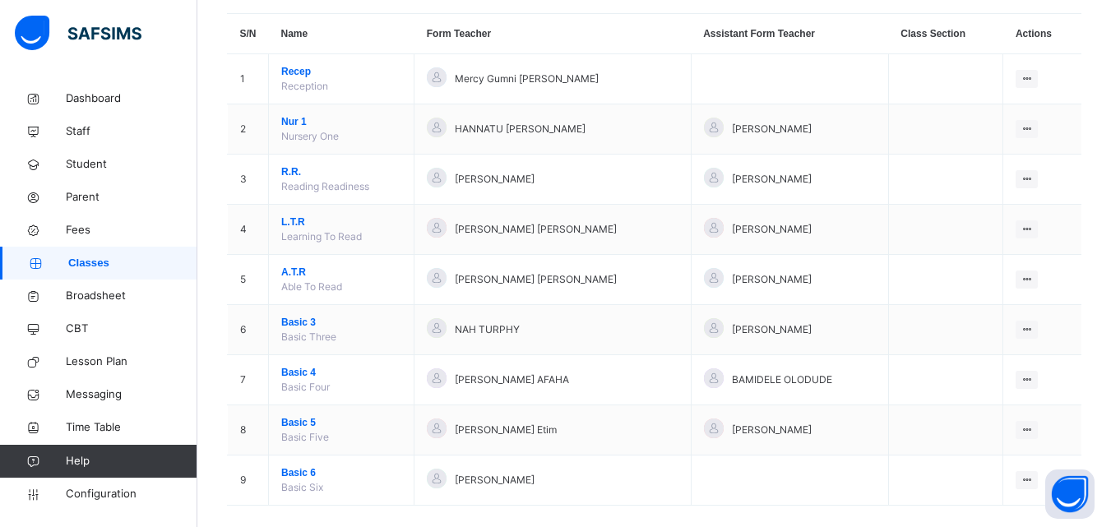
scroll to position [161, 0]
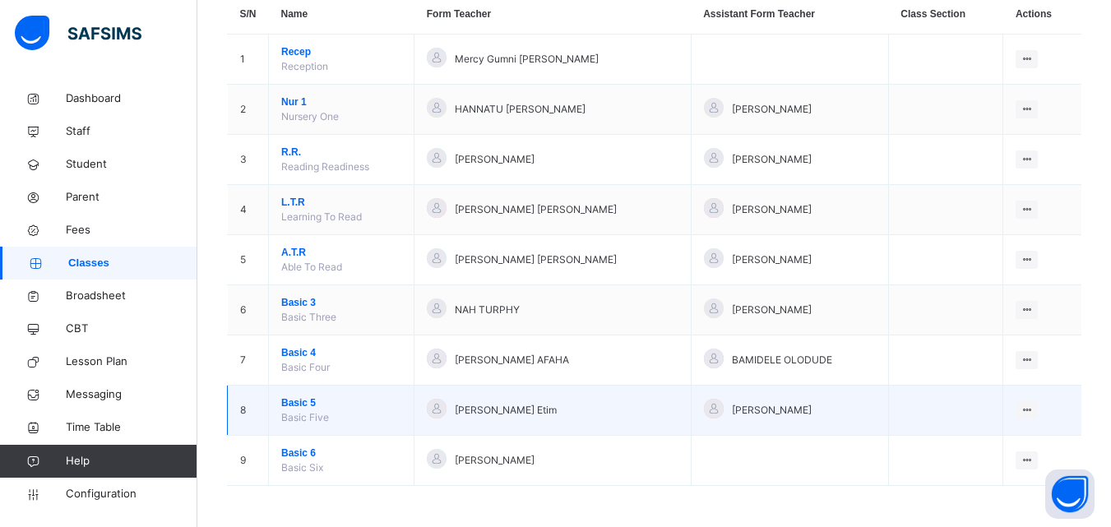
click at [296, 402] on span "Basic 5" at bounding box center [341, 403] width 120 height 15
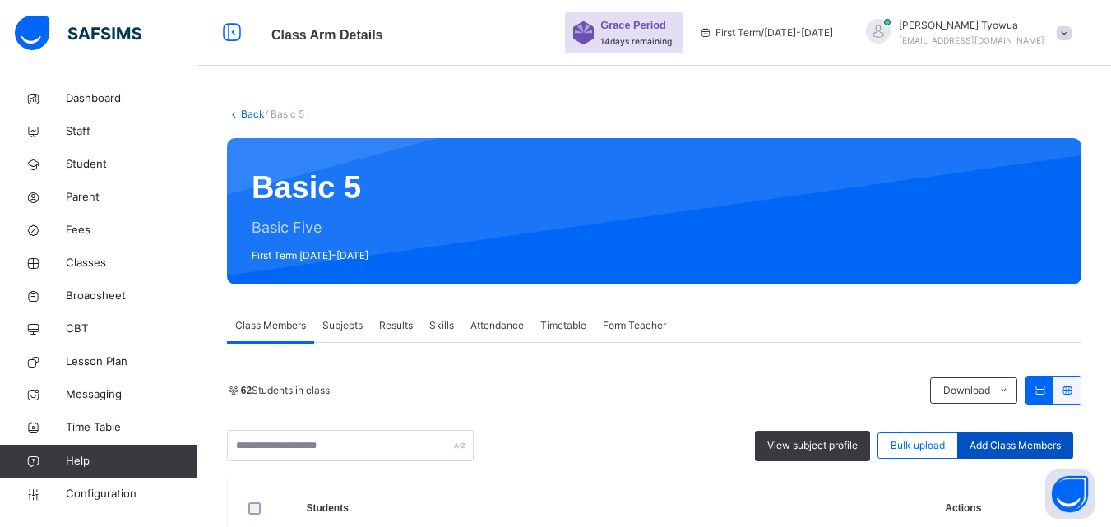
click at [1021, 438] on span "Add Class Members" at bounding box center [1015, 445] width 91 height 15
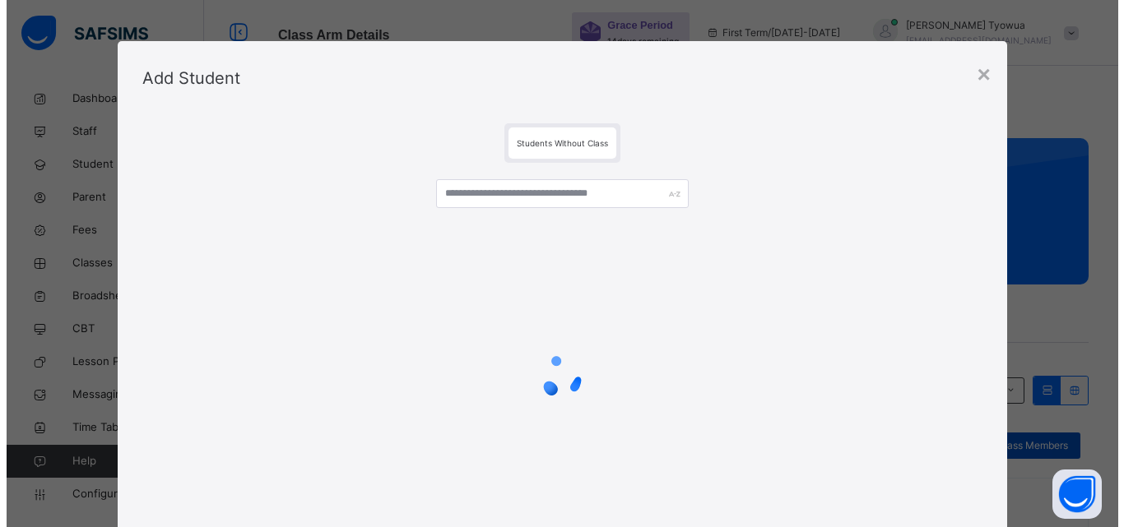
scroll to position [201, 0]
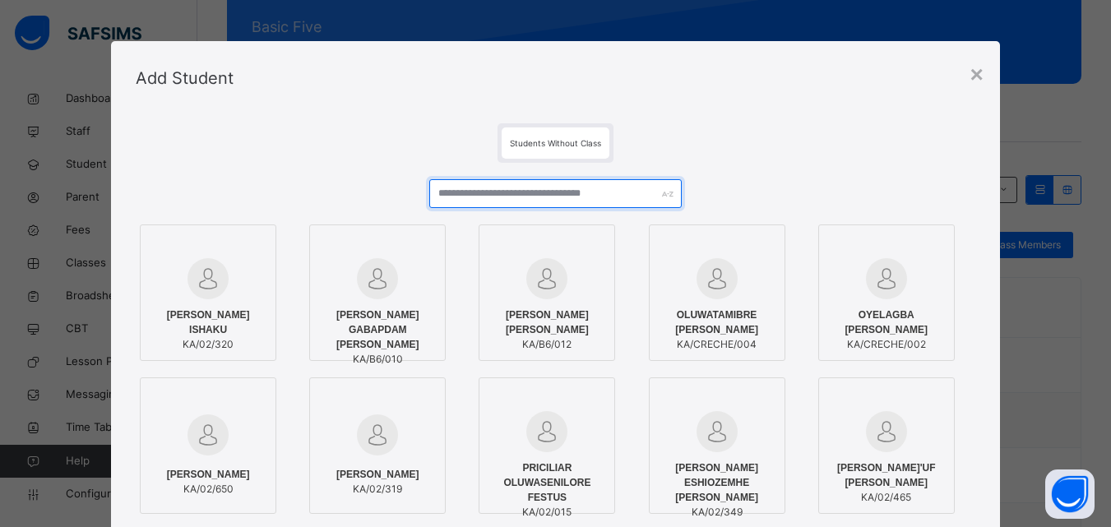
click at [527, 188] on input "text" at bounding box center [555, 193] width 252 height 29
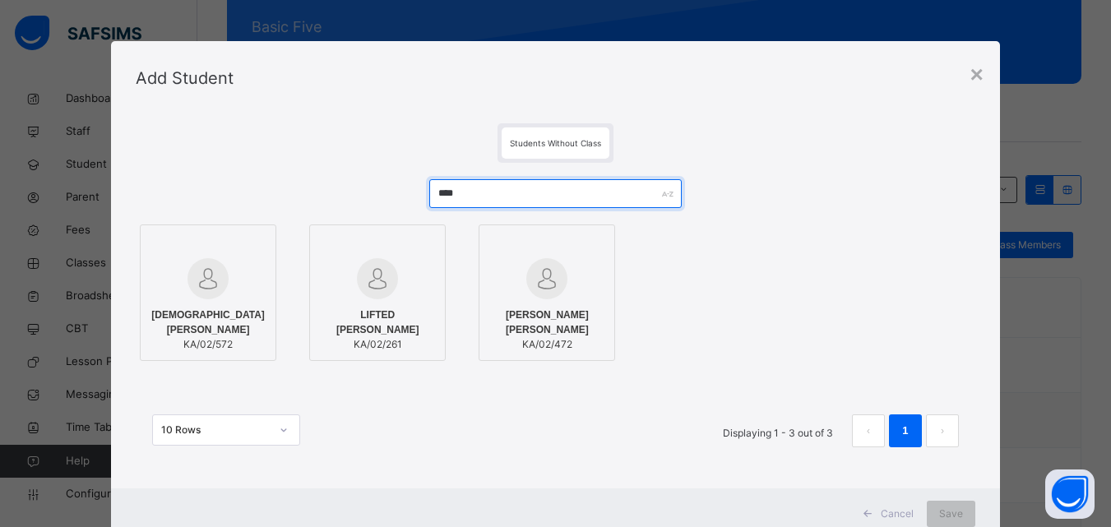
type input "****"
click at [202, 337] on span "KA/02/572" at bounding box center [208, 344] width 118 height 15
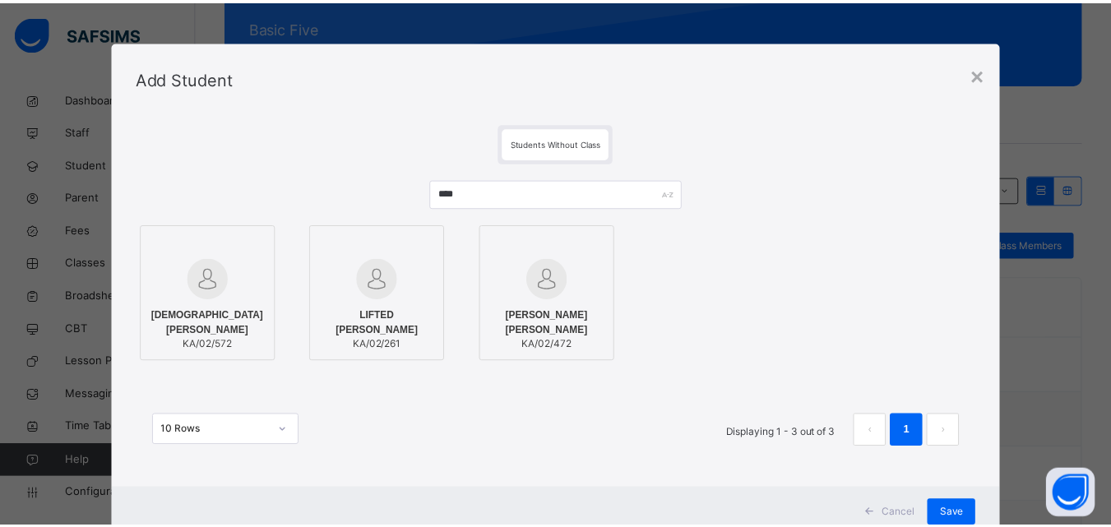
scroll to position [53, 0]
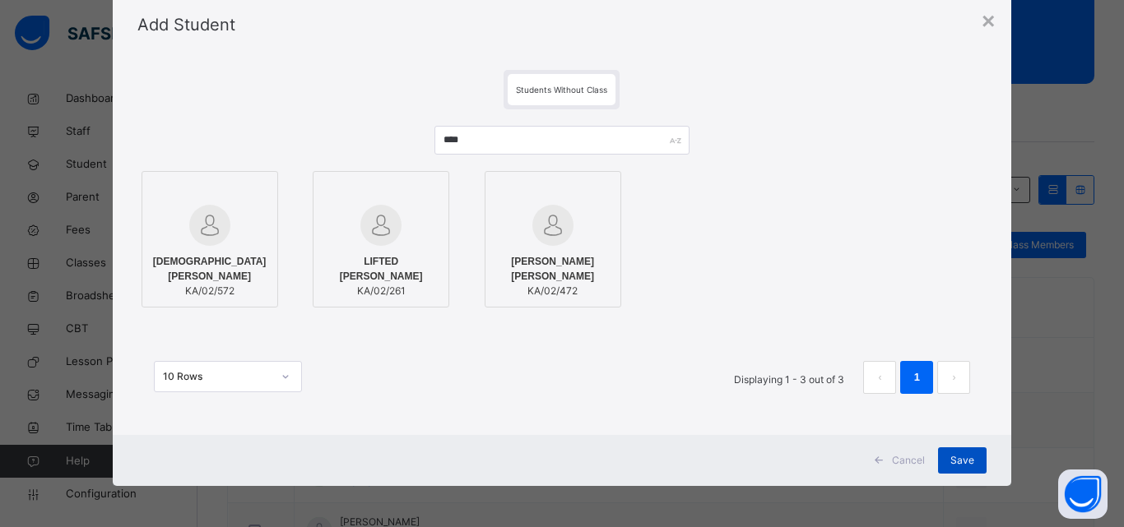
click at [962, 459] on span "Save" at bounding box center [962, 460] width 24 height 15
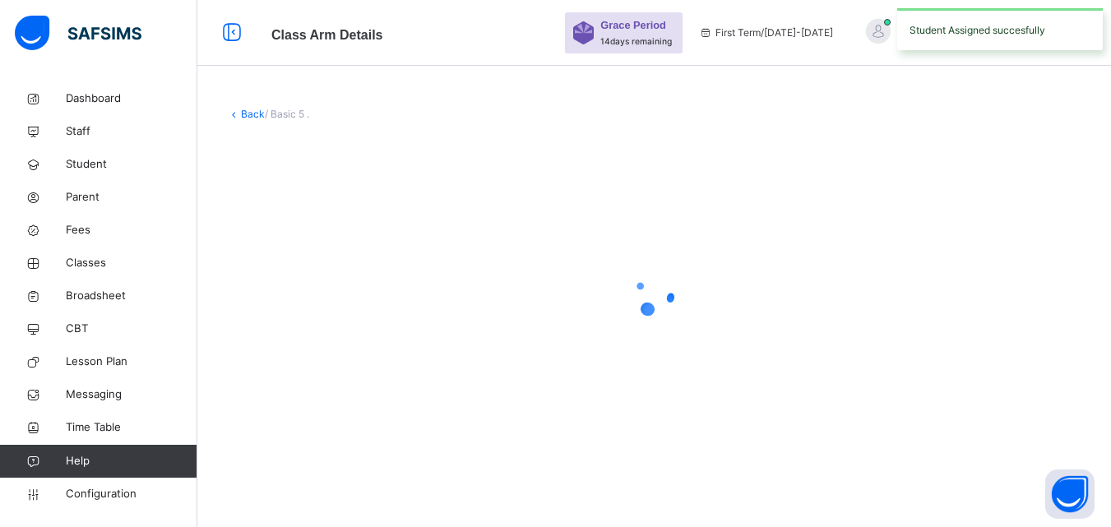
scroll to position [0, 0]
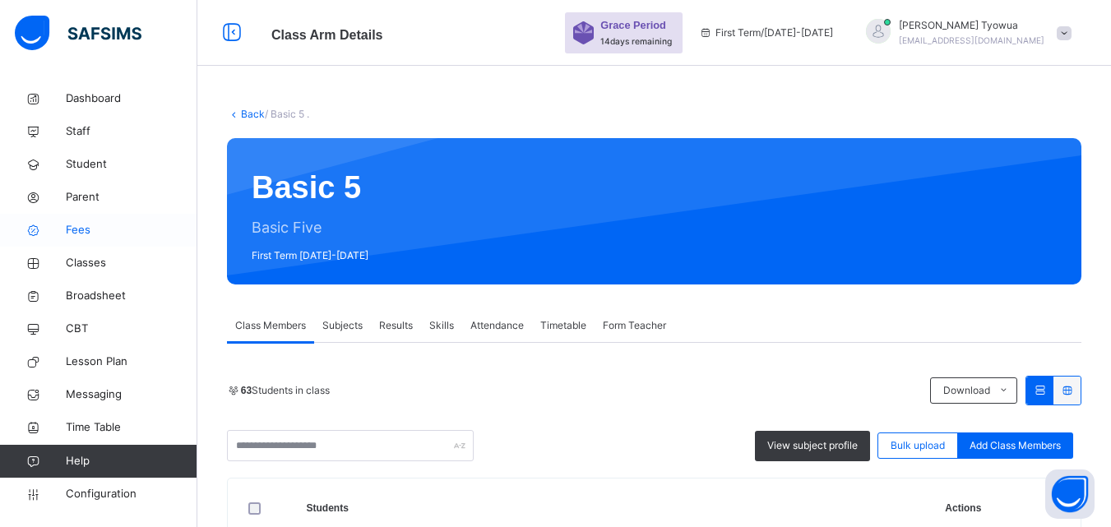
click at [77, 225] on span "Fees" at bounding box center [132, 230] width 132 height 16
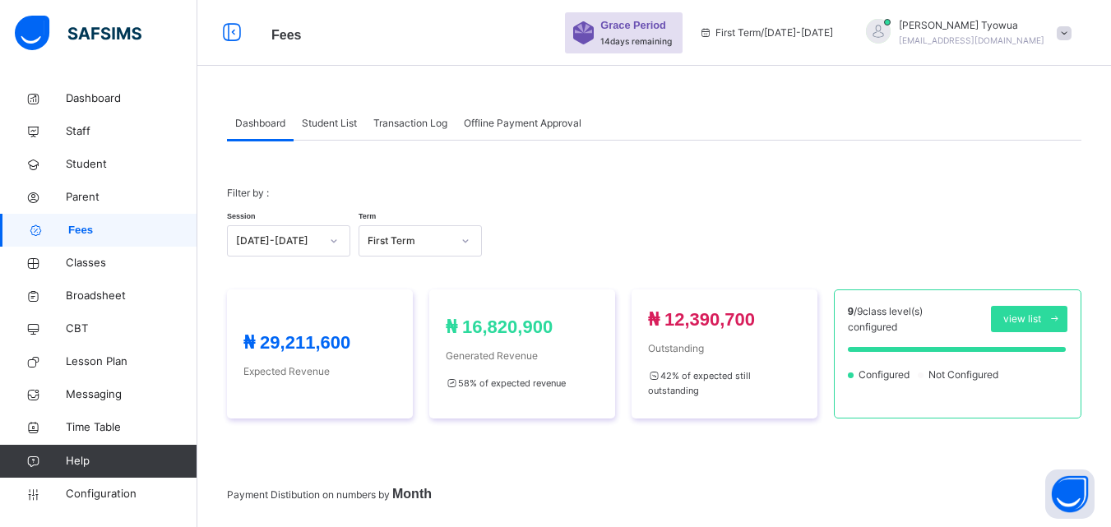
click at [337, 128] on span "Student List" at bounding box center [329, 123] width 55 height 15
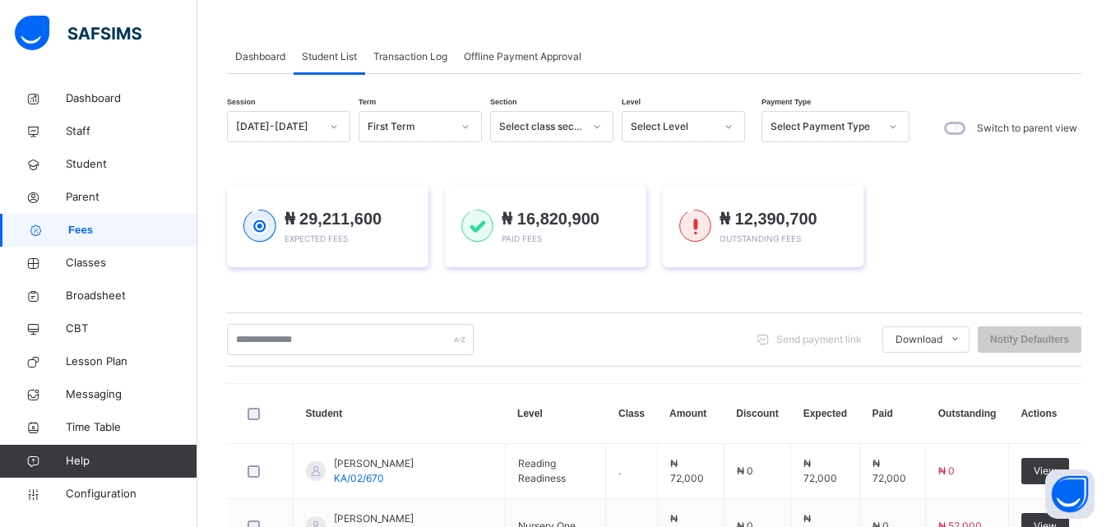
scroll to position [135, 0]
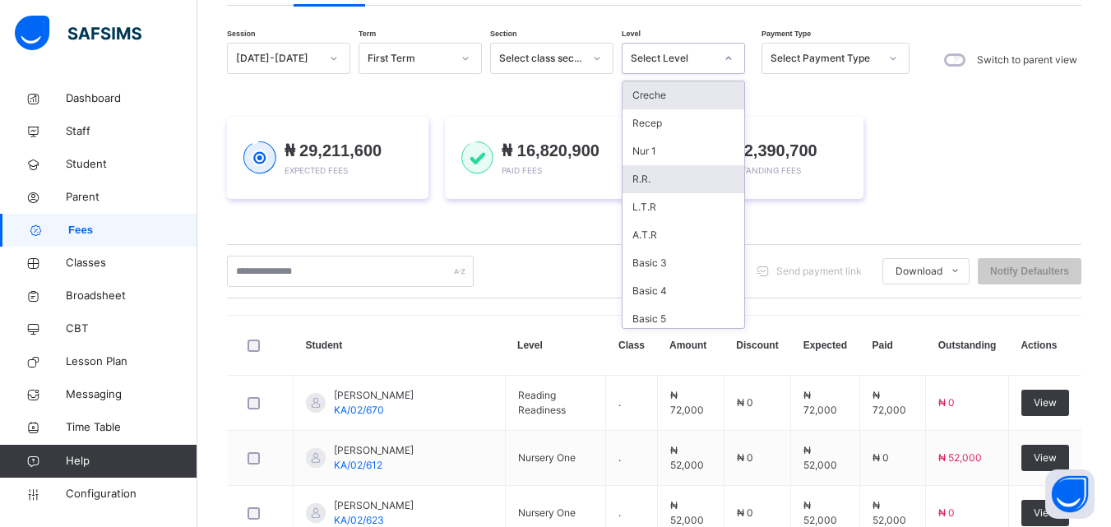
click at [663, 170] on div "R.R." at bounding box center [684, 179] width 122 height 28
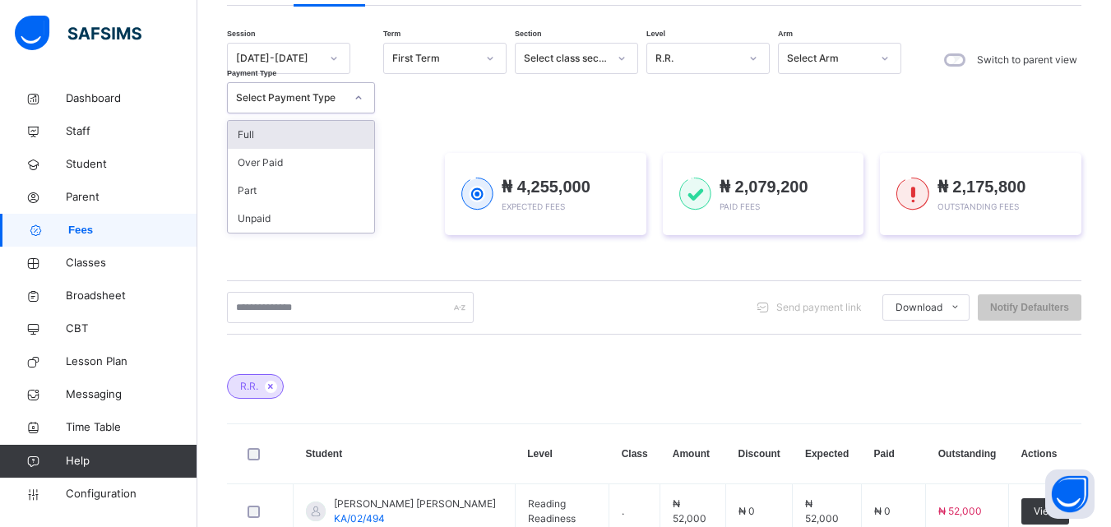
click at [318, 134] on div "Full" at bounding box center [301, 135] width 146 height 28
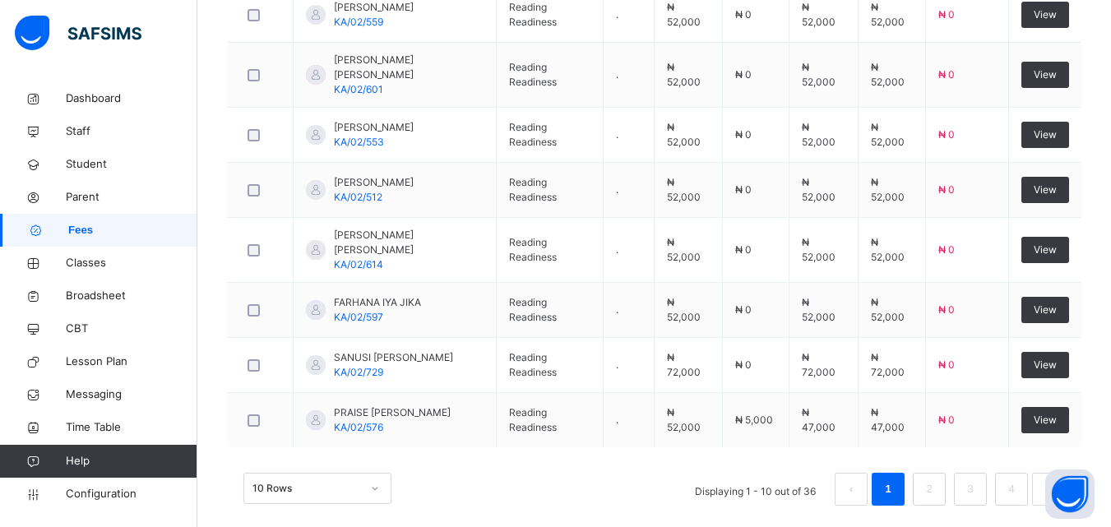
scroll to position [801, 0]
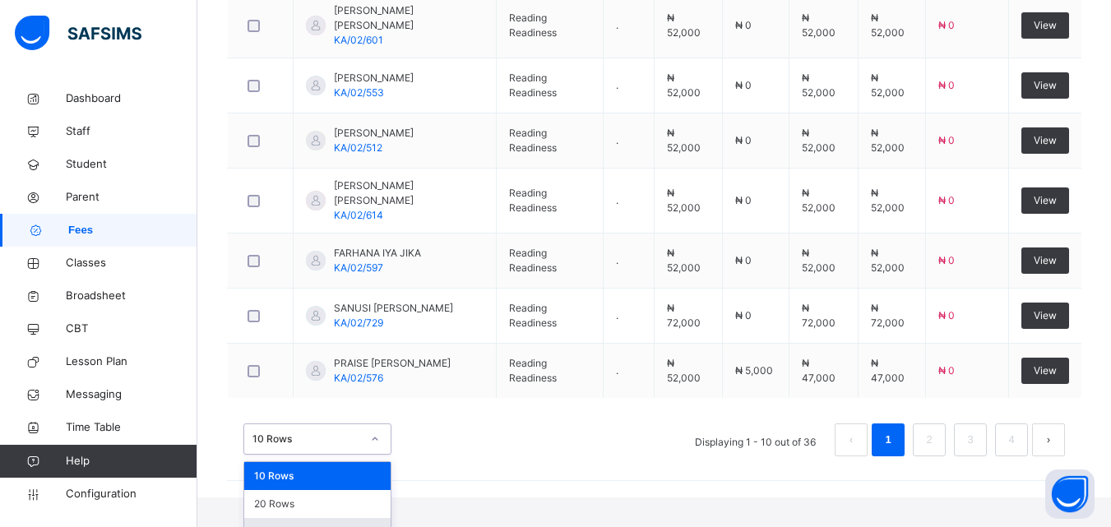
click at [310, 518] on div "50 Rows" at bounding box center [317, 532] width 146 height 28
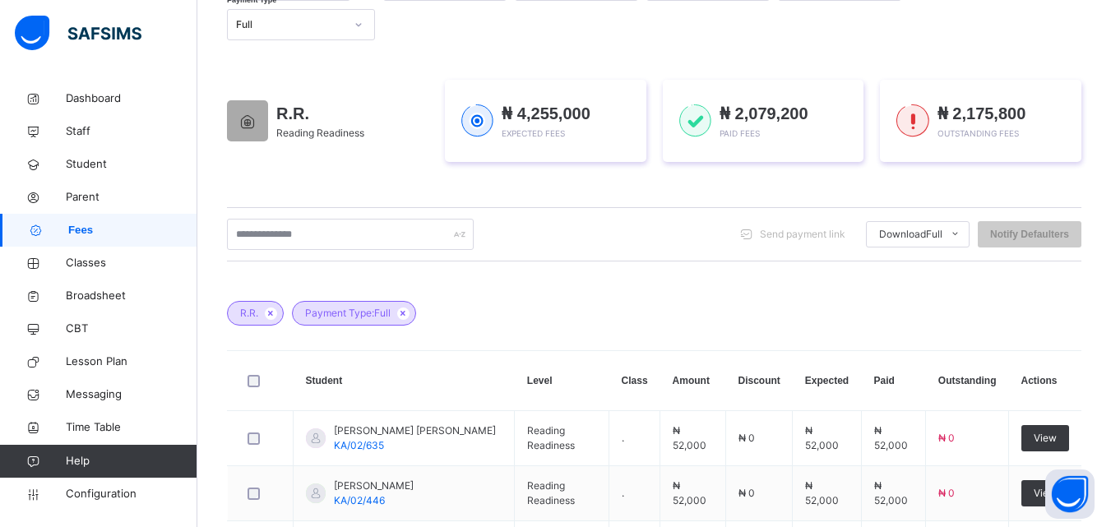
scroll to position [0, 0]
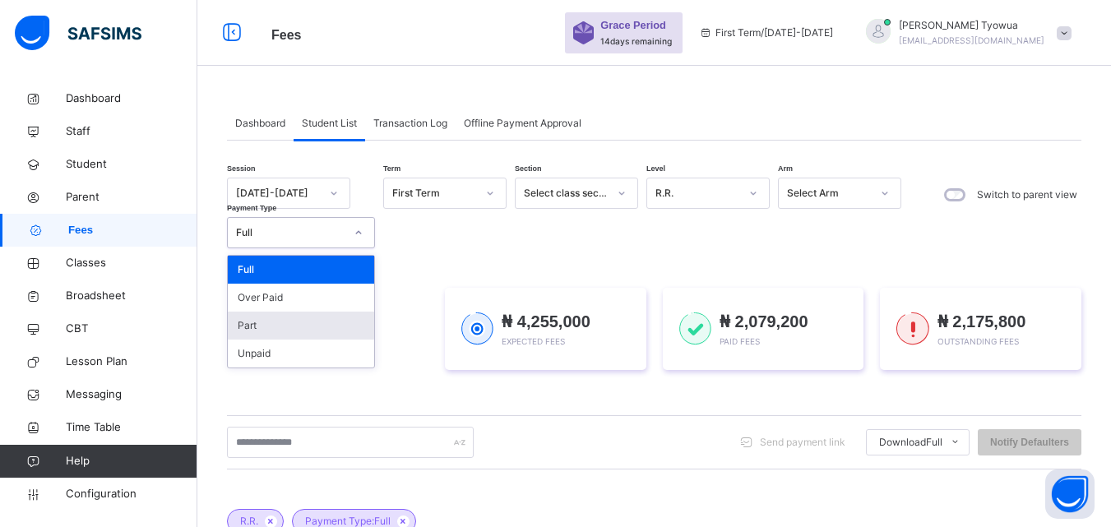
click at [307, 320] on div "Part" at bounding box center [301, 326] width 146 height 28
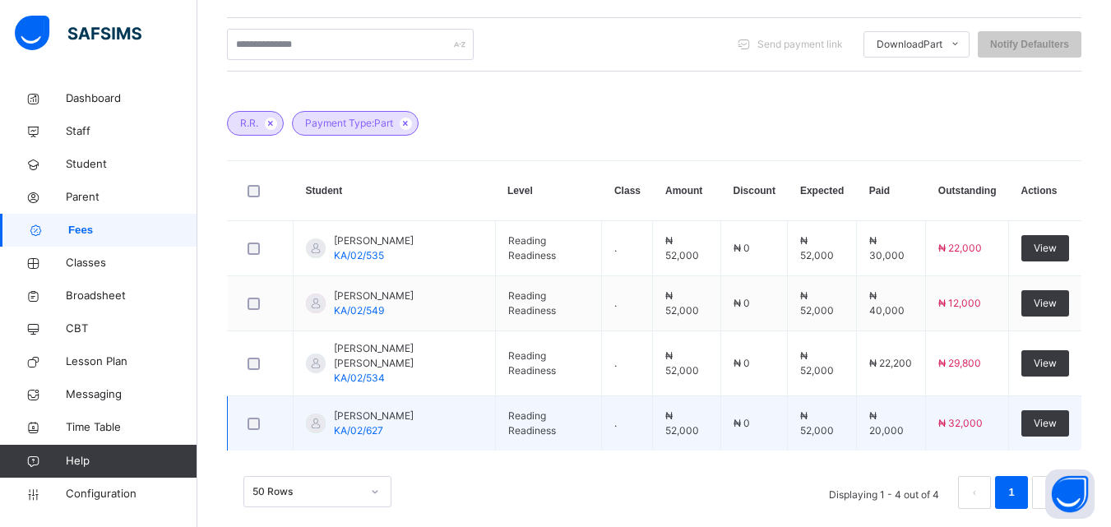
scroll to position [383, 0]
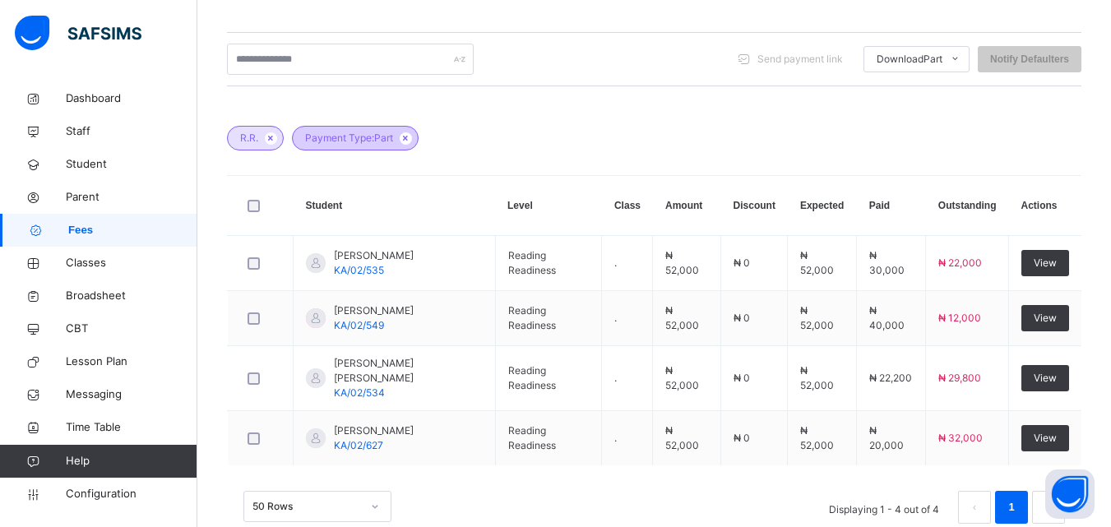
click at [402, 132] on div "Payment Type: Part" at bounding box center [355, 138] width 127 height 25
click at [409, 138] on icon at bounding box center [406, 138] width 14 height 10
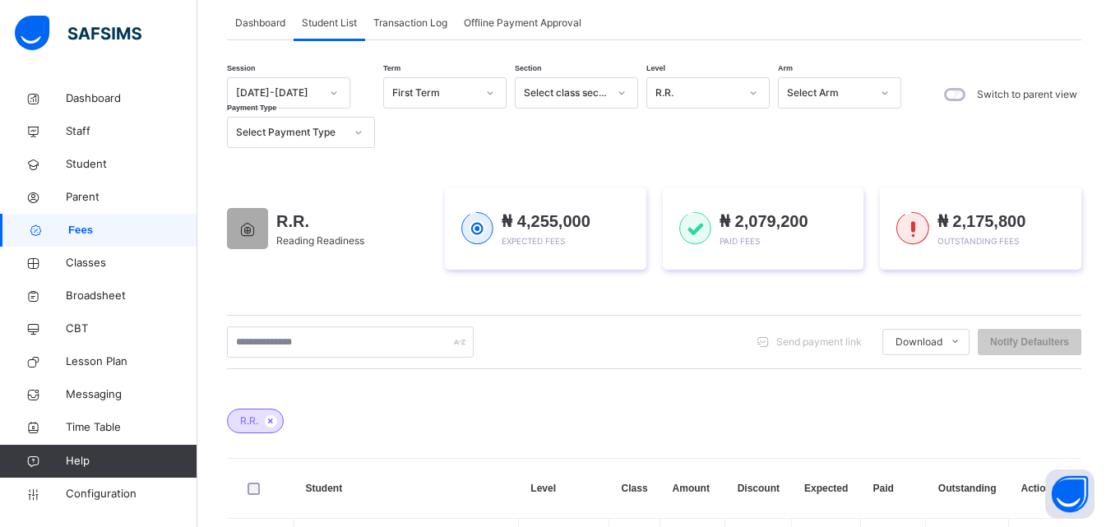
scroll to position [0, 0]
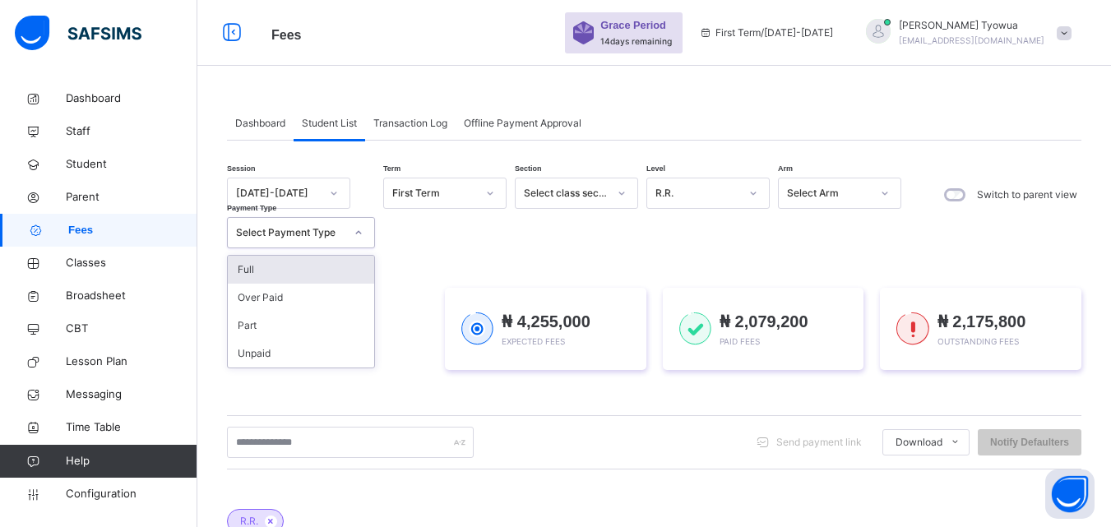
click at [235, 266] on div "Full" at bounding box center [301, 270] width 146 height 28
